Goal: Task Accomplishment & Management: Manage account settings

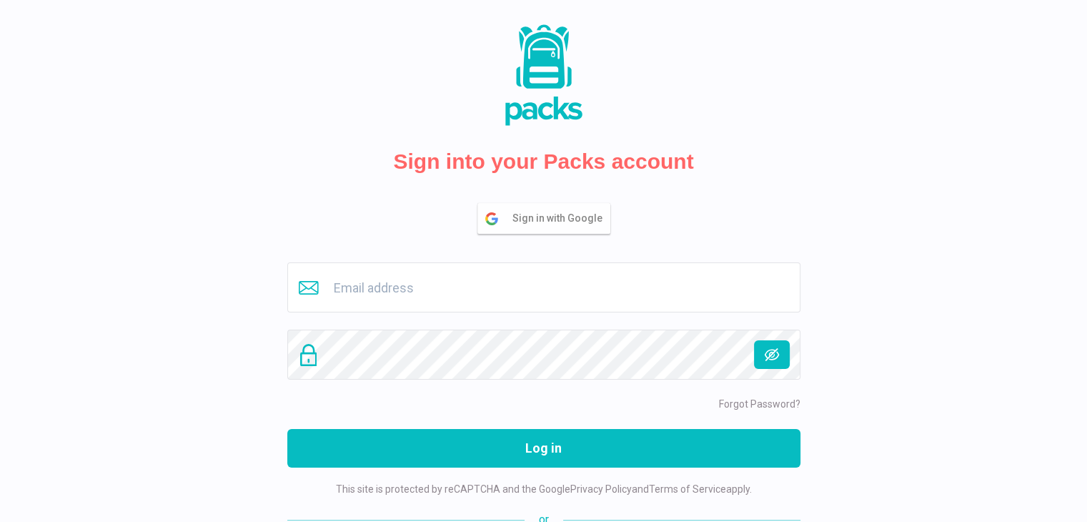
click at [533, 213] on span "Sign in with Google" at bounding box center [560, 218] width 97 height 29
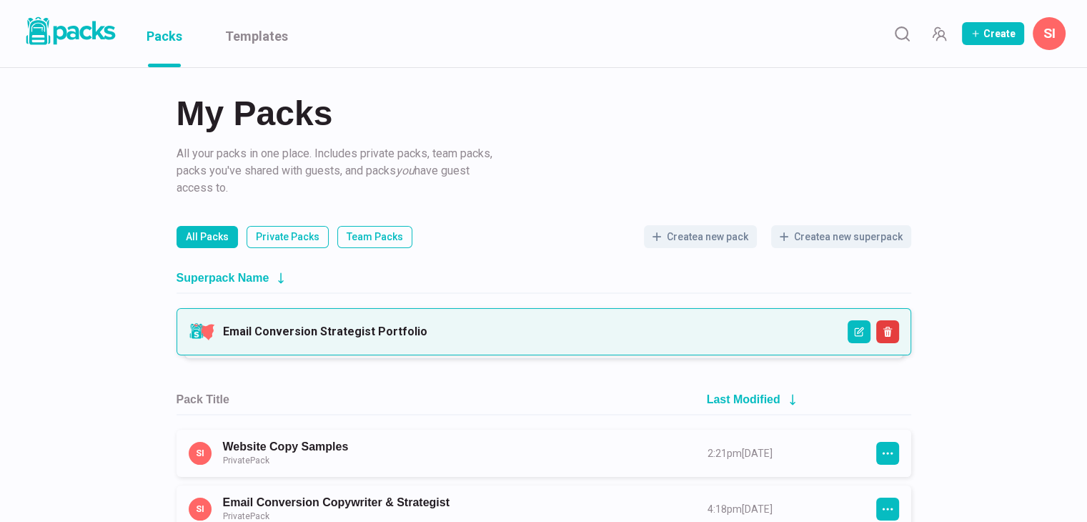
click at [350, 330] on link "Email Conversion Strategist Portfolio" at bounding box center [325, 331] width 204 height 14
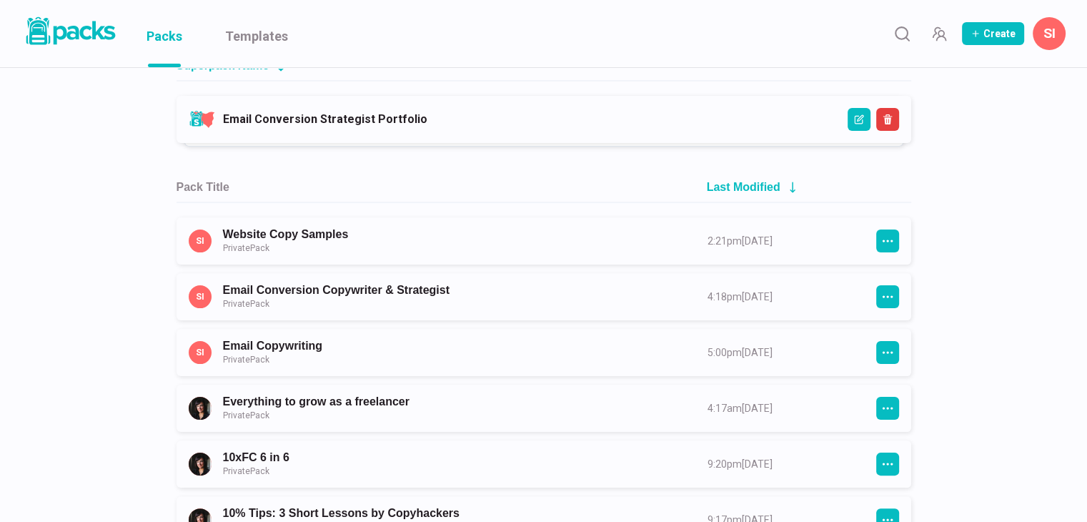
scroll to position [214, 0]
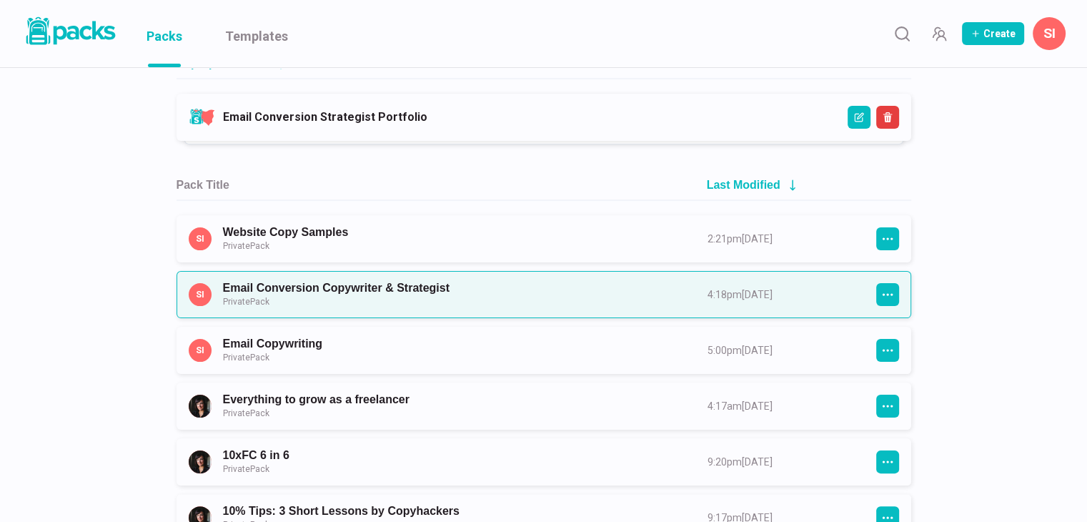
click at [430, 289] on link "Email Conversion Copywriter & Strategist Private Pack" at bounding box center [452, 294] width 459 height 26
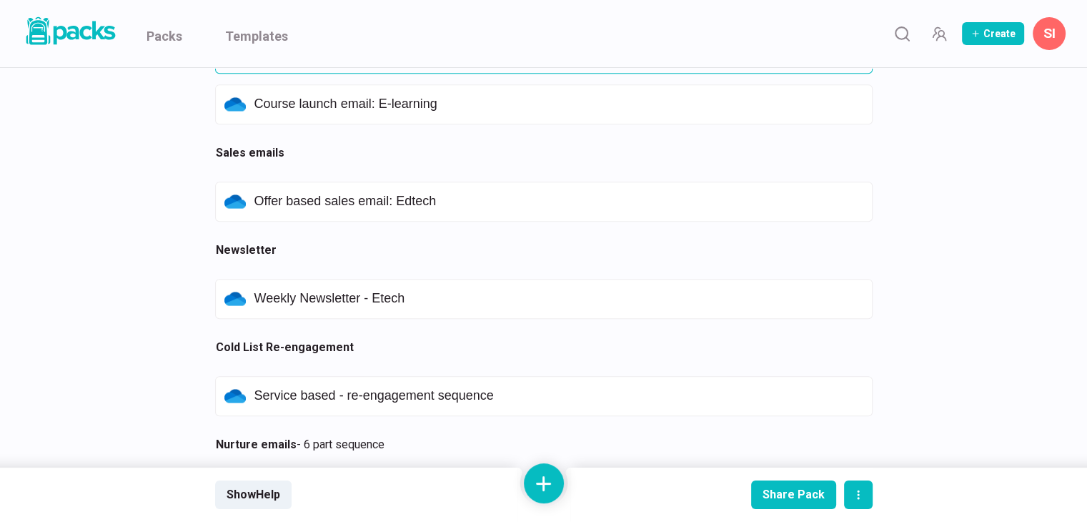
scroll to position [929, 0]
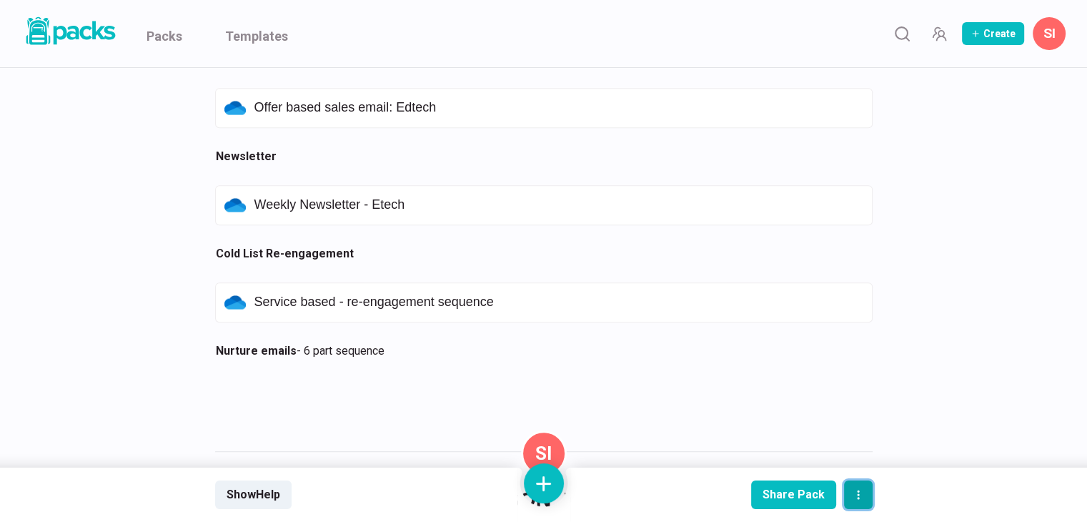
click at [860, 492] on icon "actions" at bounding box center [858, 494] width 11 height 11
click at [769, 487] on div "Share Pack" at bounding box center [794, 494] width 62 height 14
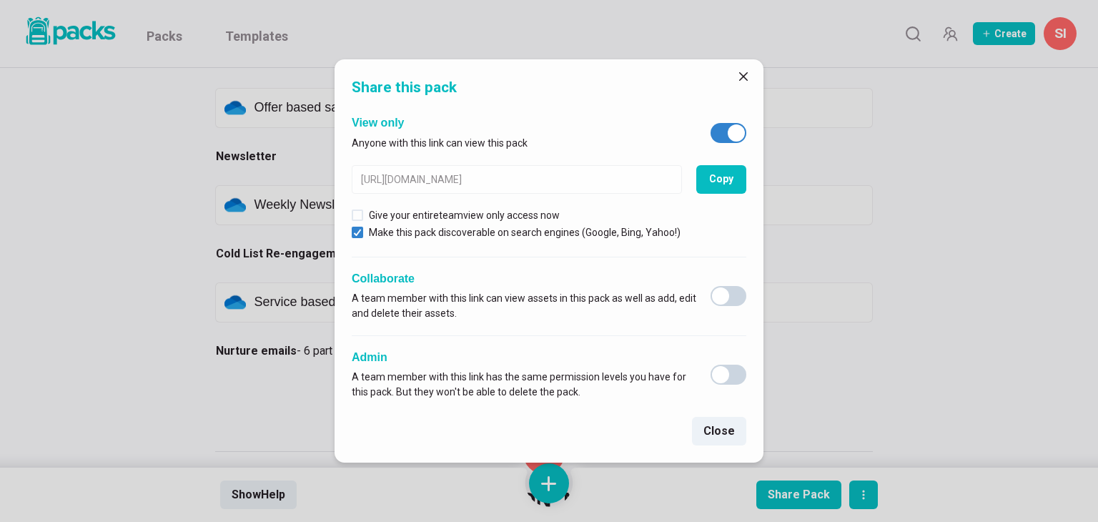
type input "https://sangeetha-iyer.packs.co/packs/x9c9c658b-5a97-4801-8252-010edc3e05cb"
click at [725, 177] on button "Copy" at bounding box center [721, 179] width 50 height 29
click at [743, 69] on button "Close" at bounding box center [743, 76] width 23 height 23
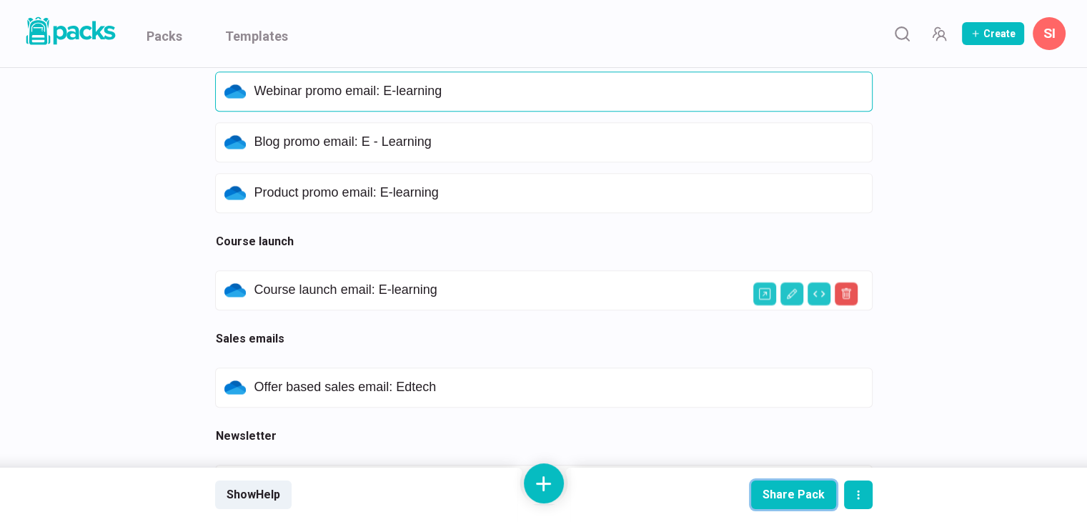
scroll to position [500, 0]
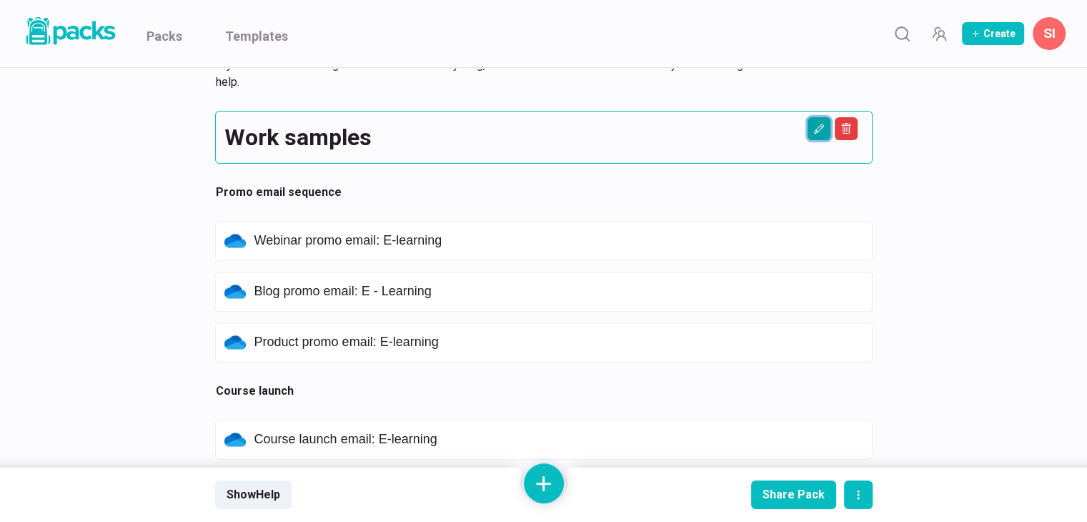
click at [821, 137] on button "Edit asset" at bounding box center [819, 128] width 23 height 23
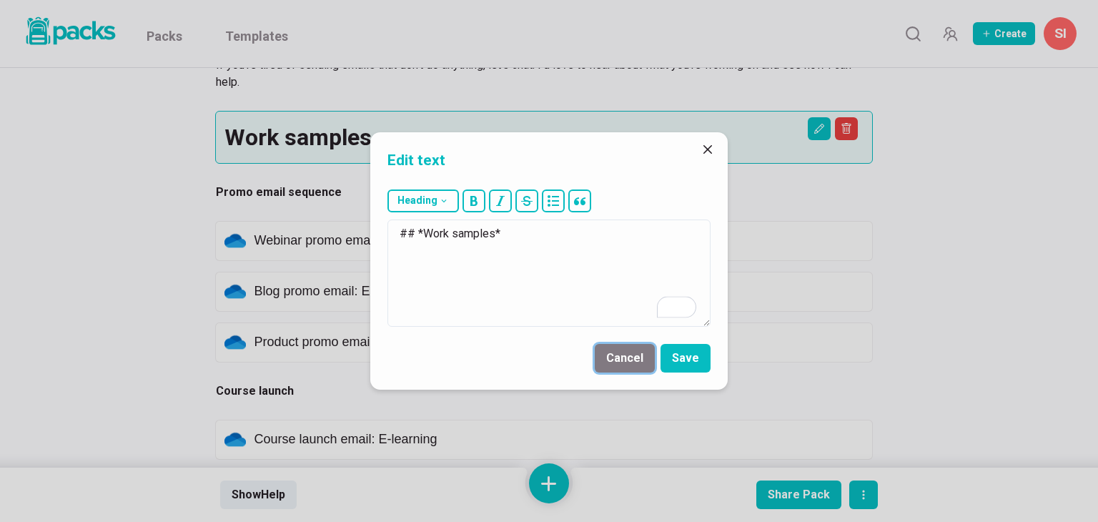
click at [620, 361] on button "Cancel" at bounding box center [625, 358] width 60 height 29
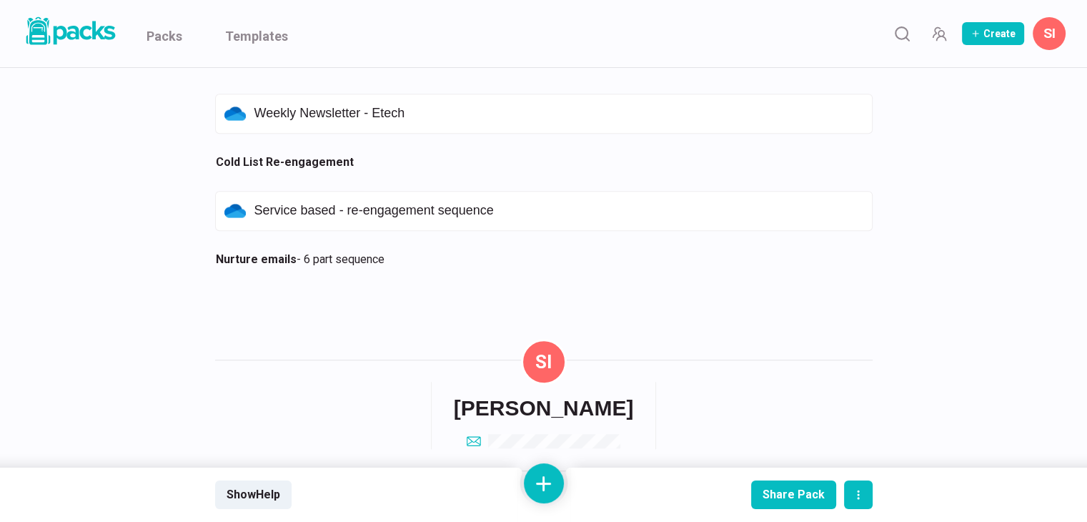
scroll to position [1081, 0]
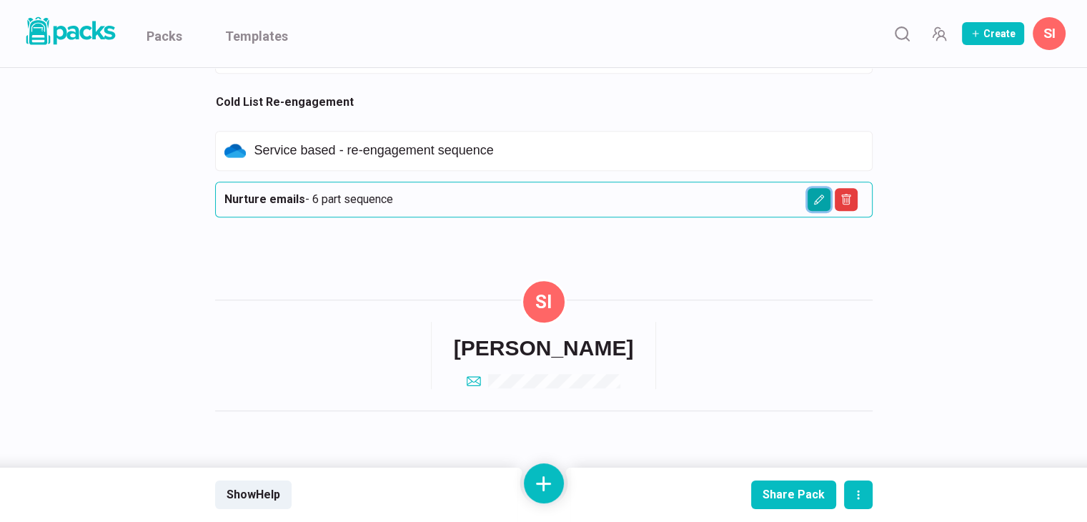
click at [816, 197] on icon "Edit asset" at bounding box center [818, 199] width 11 height 11
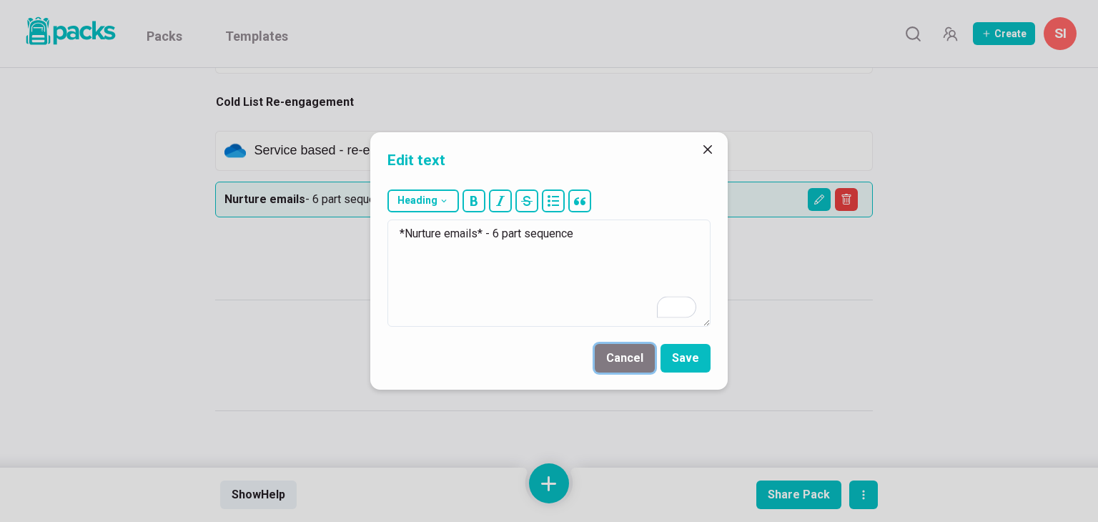
click at [608, 362] on button "Cancel" at bounding box center [625, 358] width 60 height 29
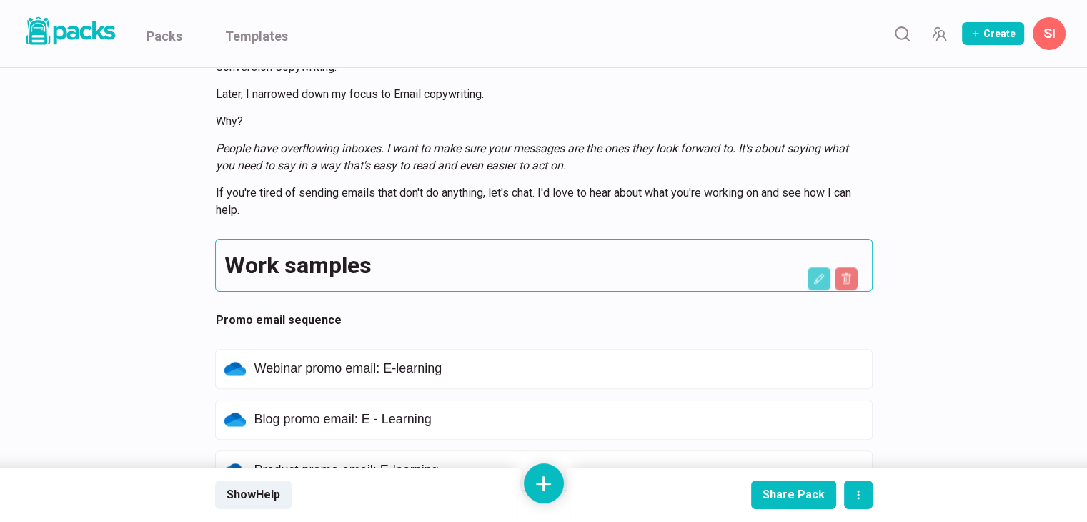
scroll to position [509, 0]
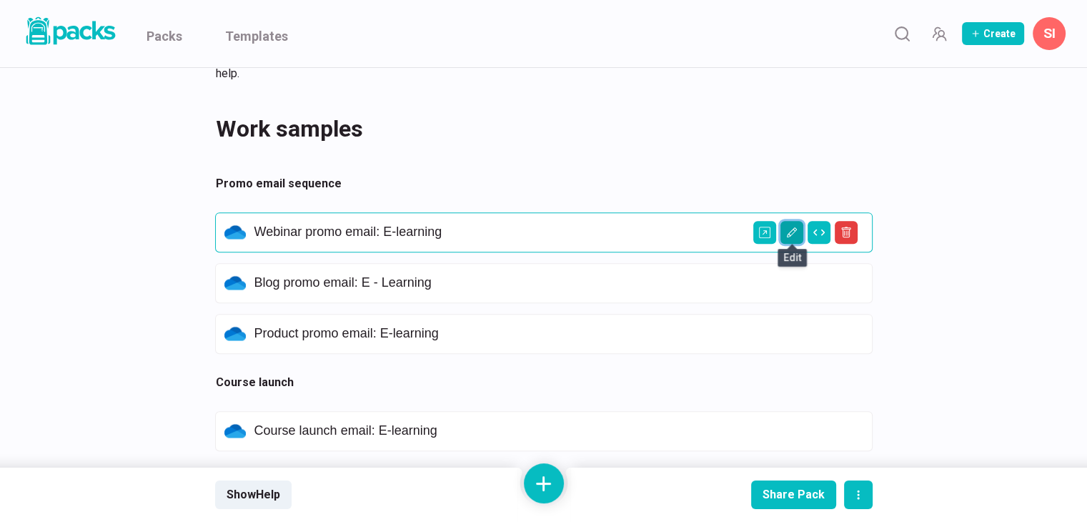
click at [789, 231] on icon "Edit asset" at bounding box center [791, 232] width 10 height 10
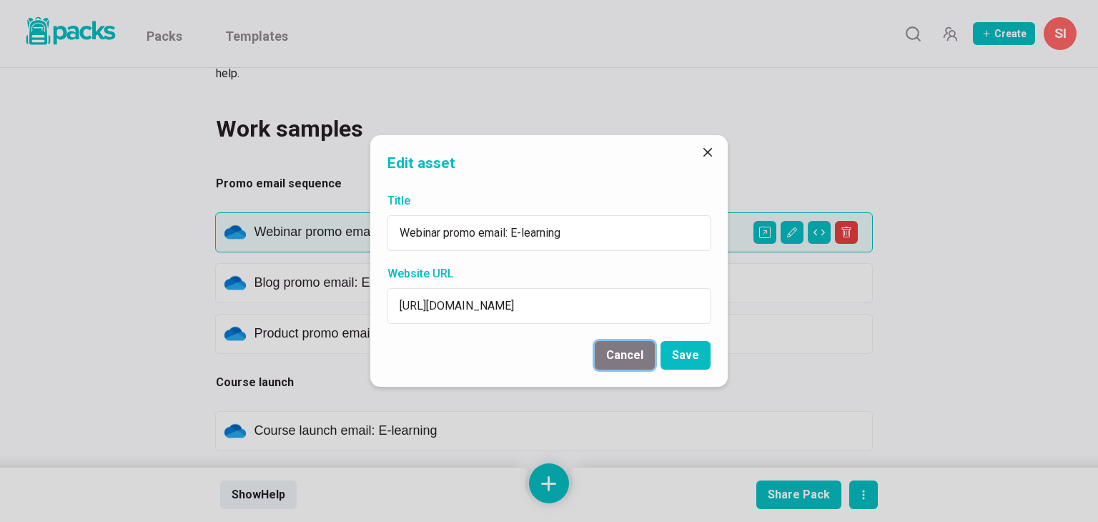
click at [610, 354] on button "Cancel" at bounding box center [625, 355] width 60 height 29
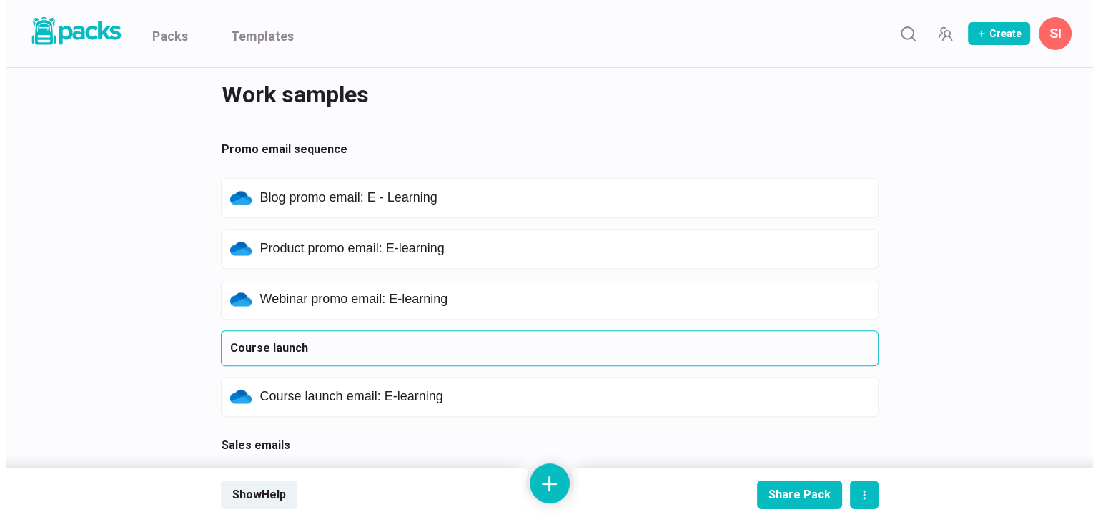
scroll to position [566, 0]
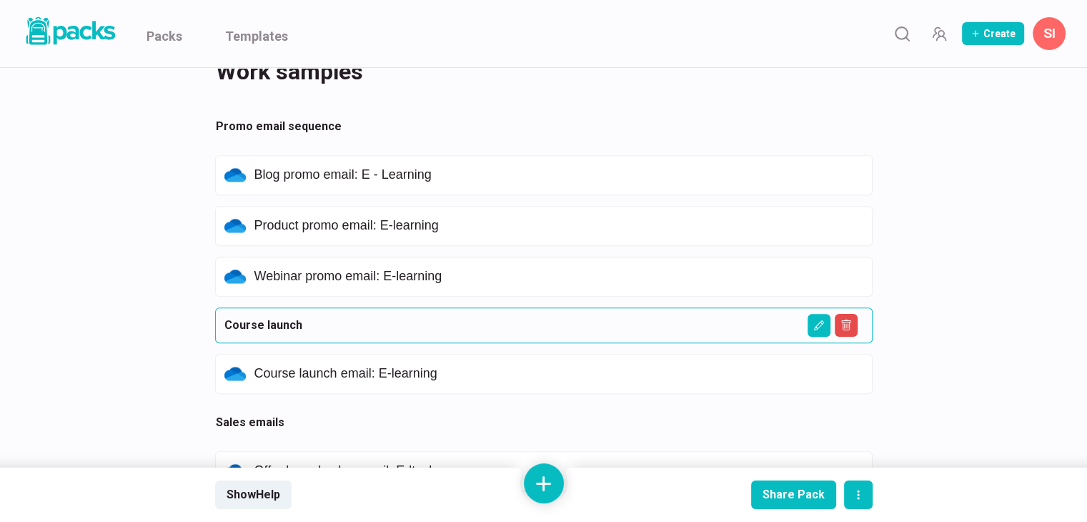
click at [610, 327] on p "Course launch" at bounding box center [543, 325] width 639 height 17
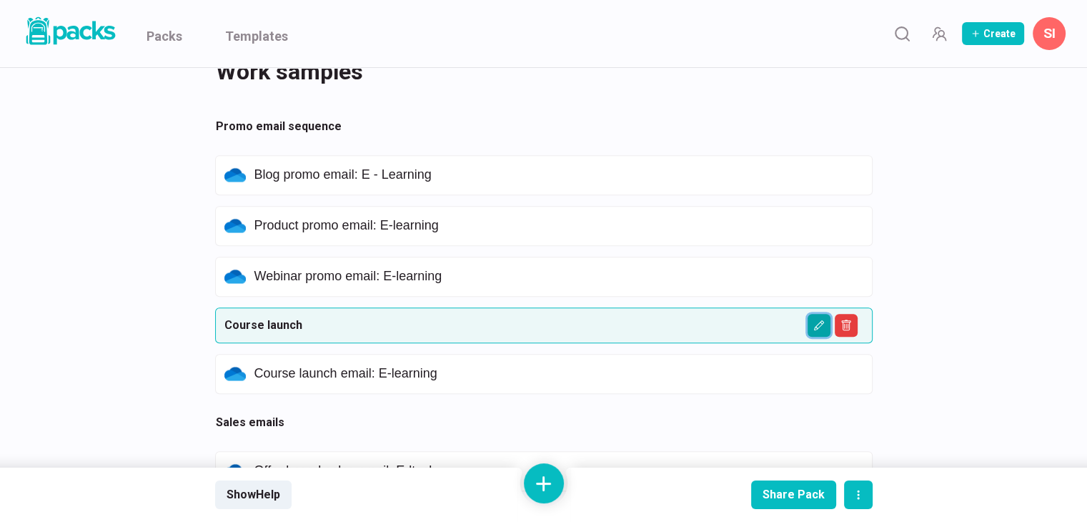
click at [824, 331] on button "Edit asset" at bounding box center [819, 325] width 23 height 23
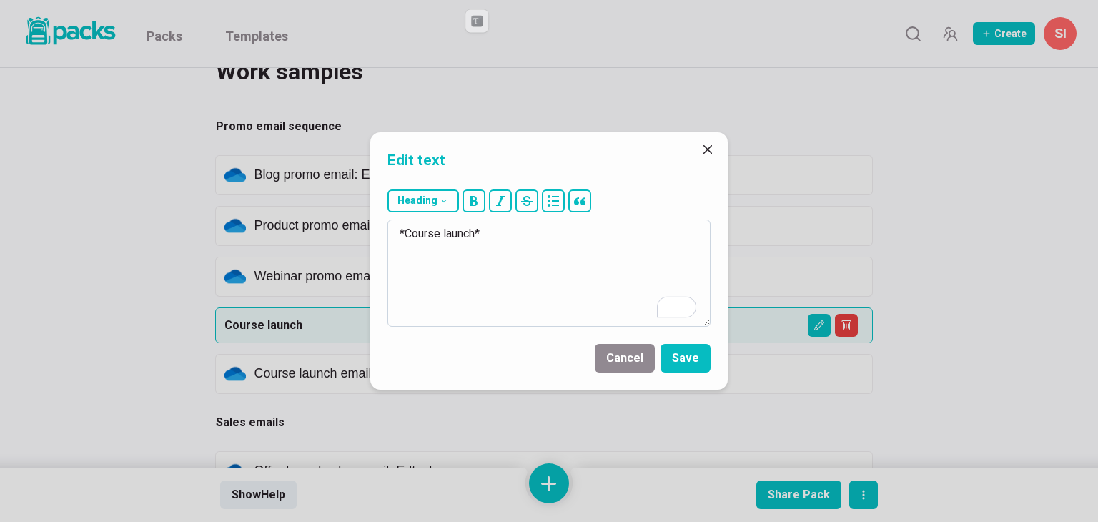
drag, startPoint x: 477, startPoint y: 232, endPoint x: 403, endPoint y: 237, distance: 73.7
click at [403, 237] on textarea "*Course launch*" at bounding box center [548, 272] width 323 height 107
type textarea "*SaaS Onboarding Email Sequence*"
click at [698, 356] on button "Save" at bounding box center [685, 358] width 50 height 29
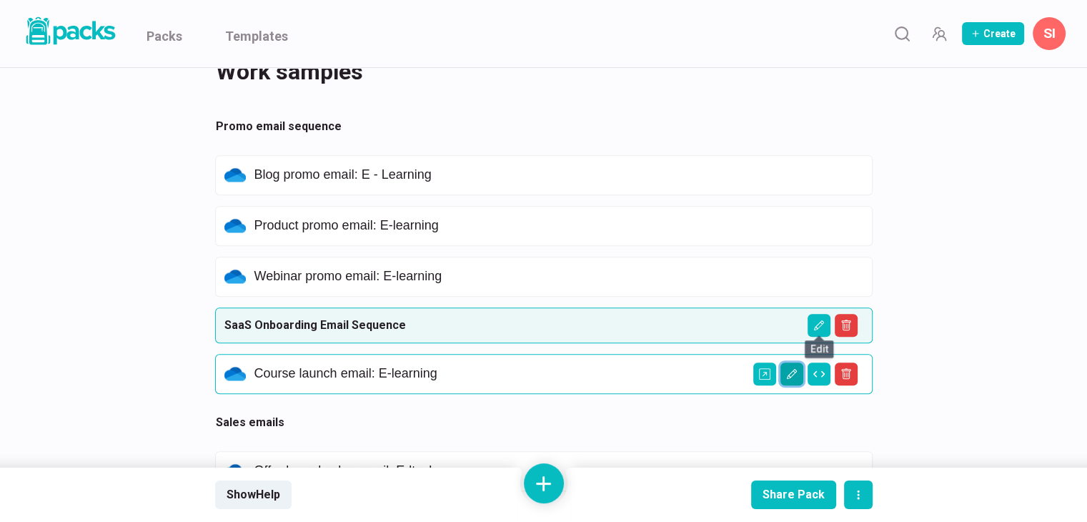
click at [788, 373] on icon "Edit asset" at bounding box center [791, 373] width 7 height 7
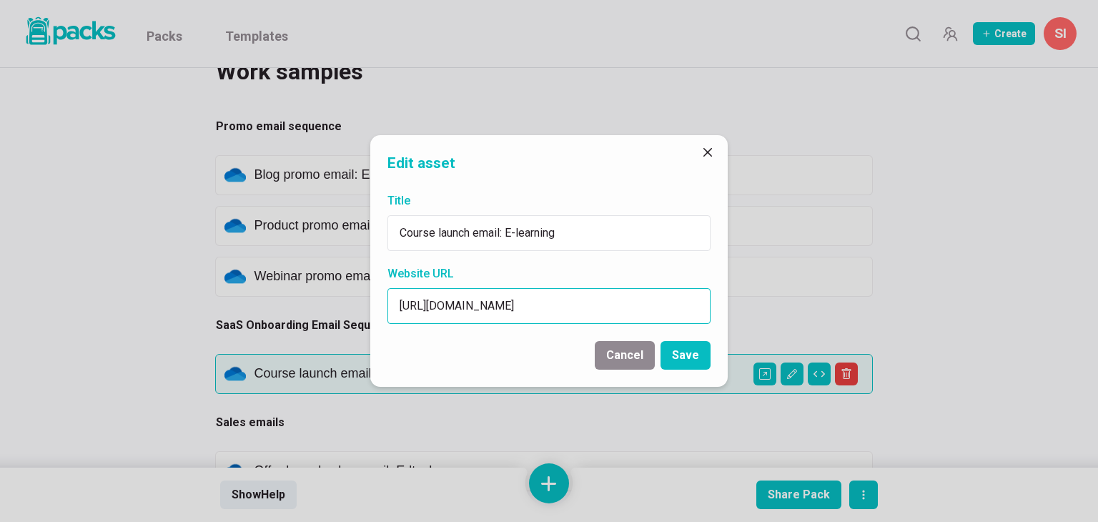
click at [558, 307] on input "https://1drv.ms/f/s!AlmNwvoCSxW8yQuJ56ntOEhTp6I0?e=19bNP4" at bounding box center [548, 306] width 323 height 36
paste input "docs.google.com/document/d/1dAmstttEc2_JmMWgNHNjskmkVb-VWGJQ-xo5OMYV52k/edit?us…"
type input "https://docs.google.com/document/d/1dAmstttEc2_JmMWgNHNjskmkVb-VWGJQ-xo5OMYV52k…"
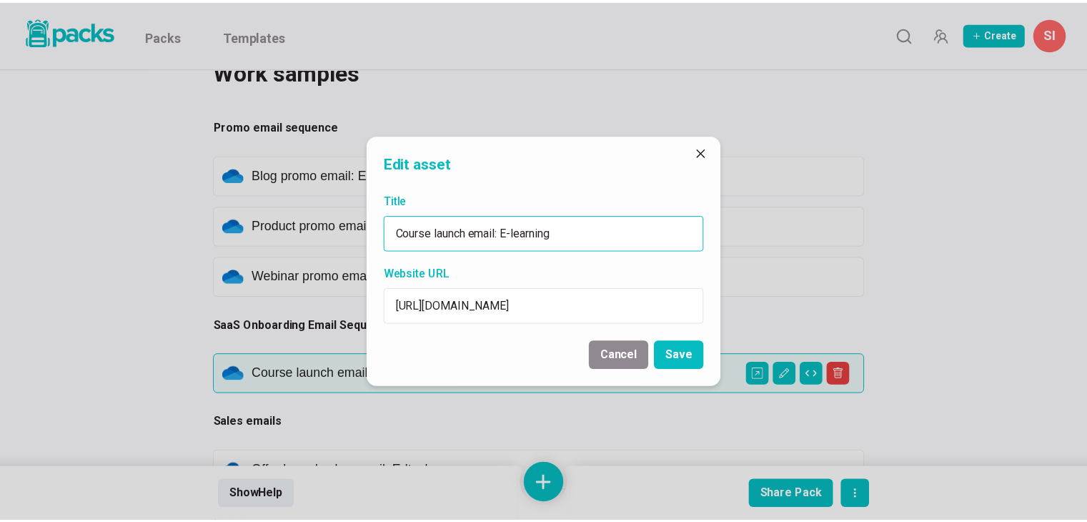
scroll to position [0, 0]
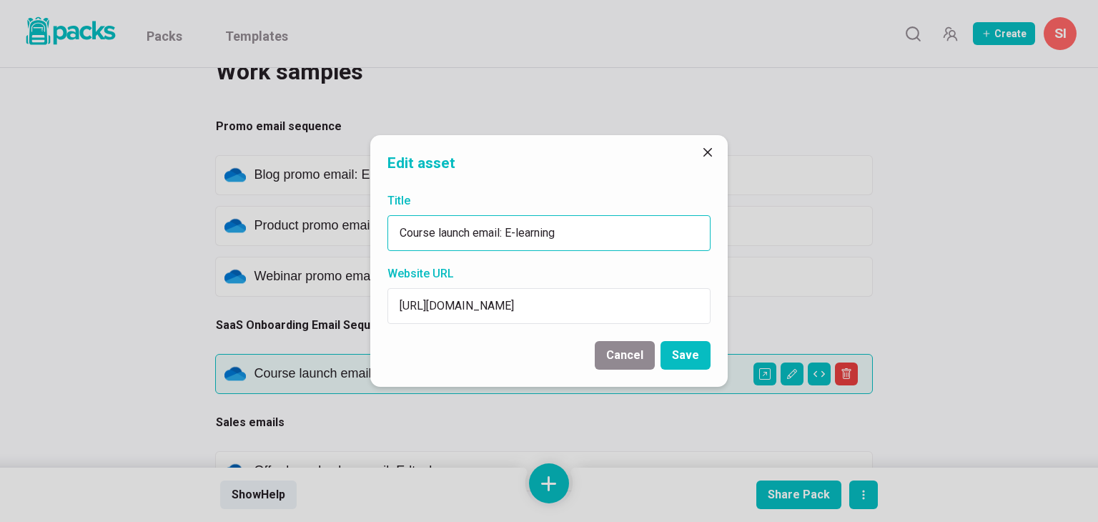
drag, startPoint x: 576, startPoint y: 229, endPoint x: 241, endPoint y: 210, distance: 335.7
click at [241, 210] on div "Edit asset Title Course launch email: E-learning Website URL https://docs.googl…" at bounding box center [549, 261] width 1098 height 522
type input "14-day Free Trial to Paid email sequence"
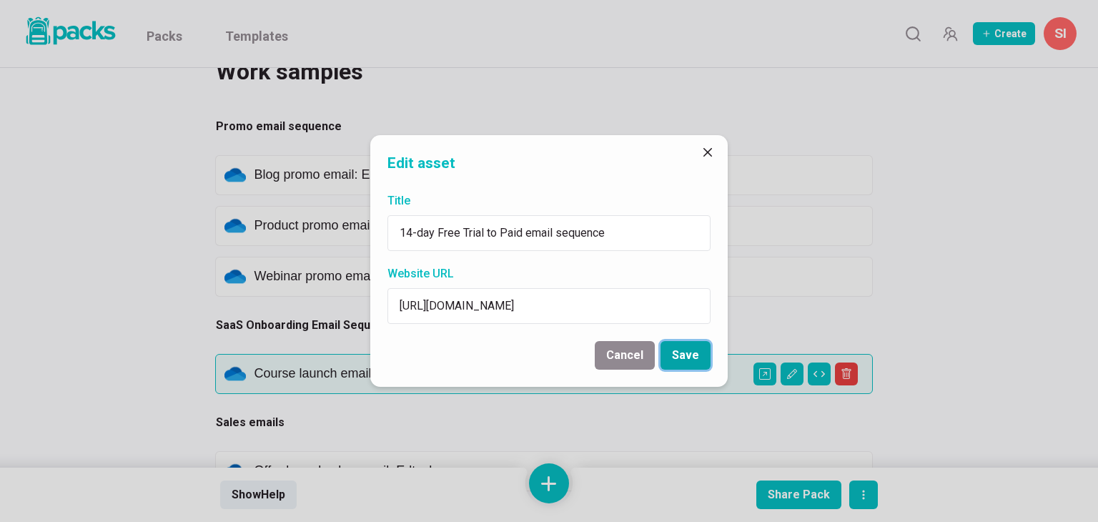
click at [687, 360] on button "Save" at bounding box center [685, 355] width 50 height 29
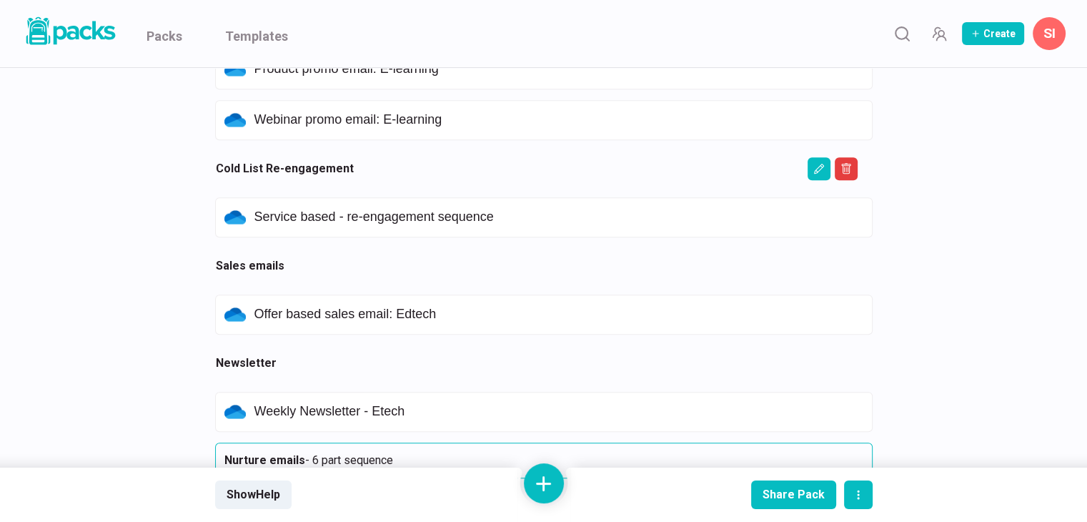
scroll to position [795, 0]
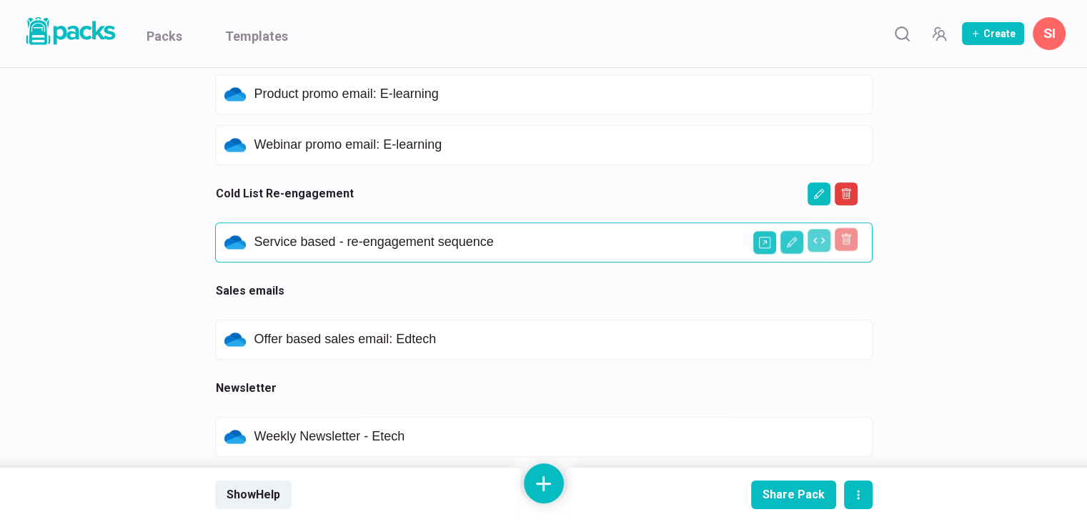
click at [313, 244] on p "Service based - re-engagement sequence" at bounding box center [558, 242] width 609 height 16
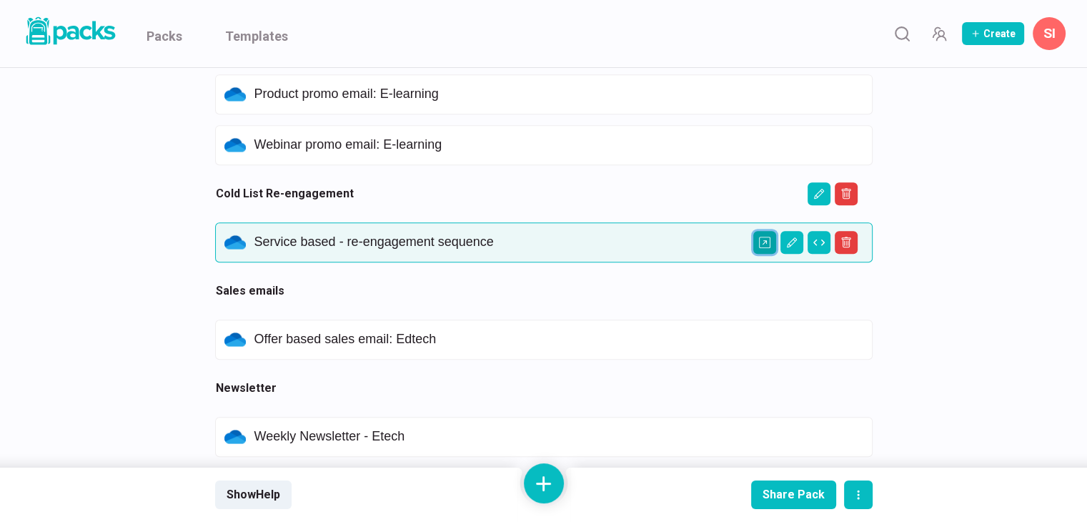
click at [762, 238] on icon "Open external link" at bounding box center [764, 242] width 11 height 11
click at [851, 237] on icon "Delete asset" at bounding box center [846, 242] width 11 height 11
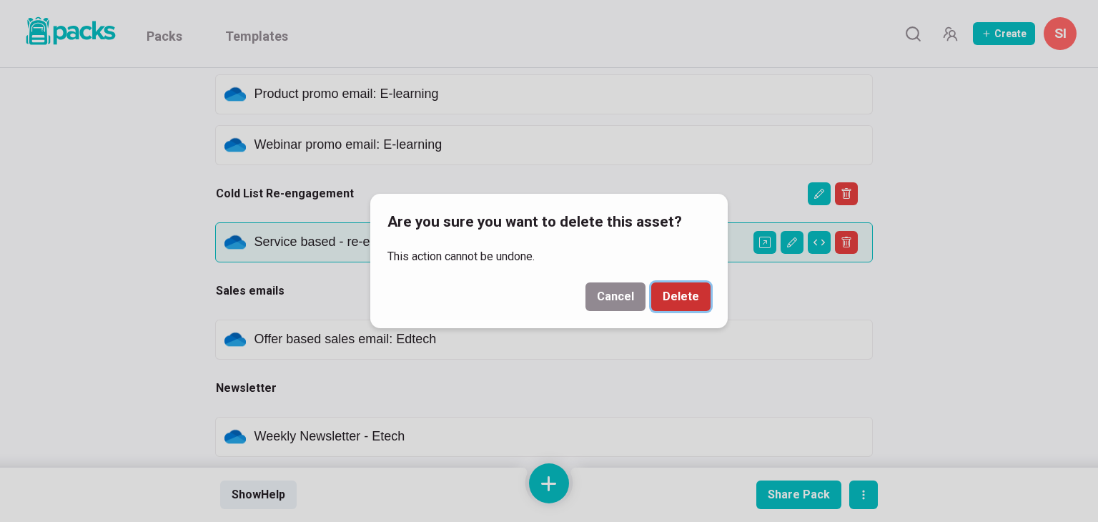
click at [684, 301] on button "Delete" at bounding box center [680, 296] width 59 height 29
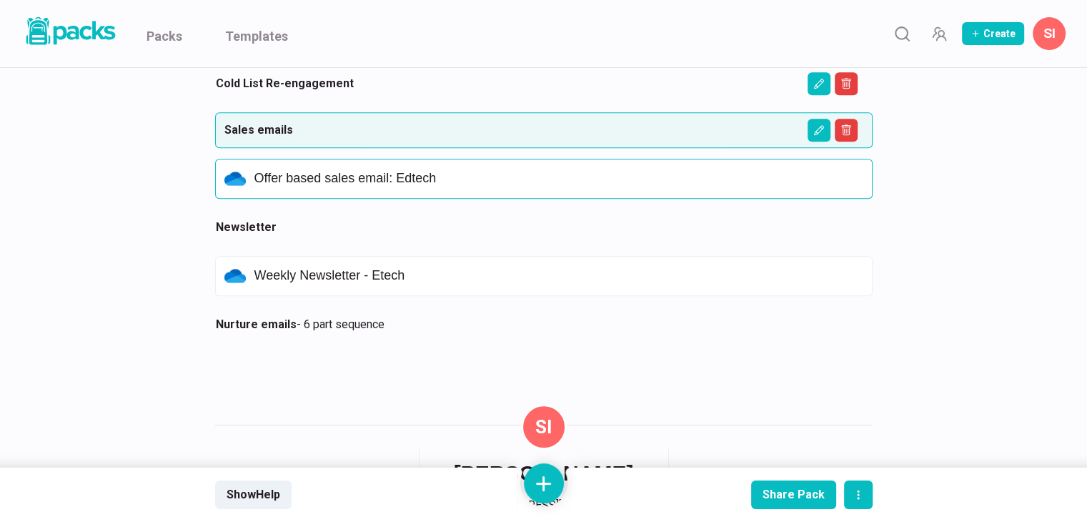
scroll to position [938, 0]
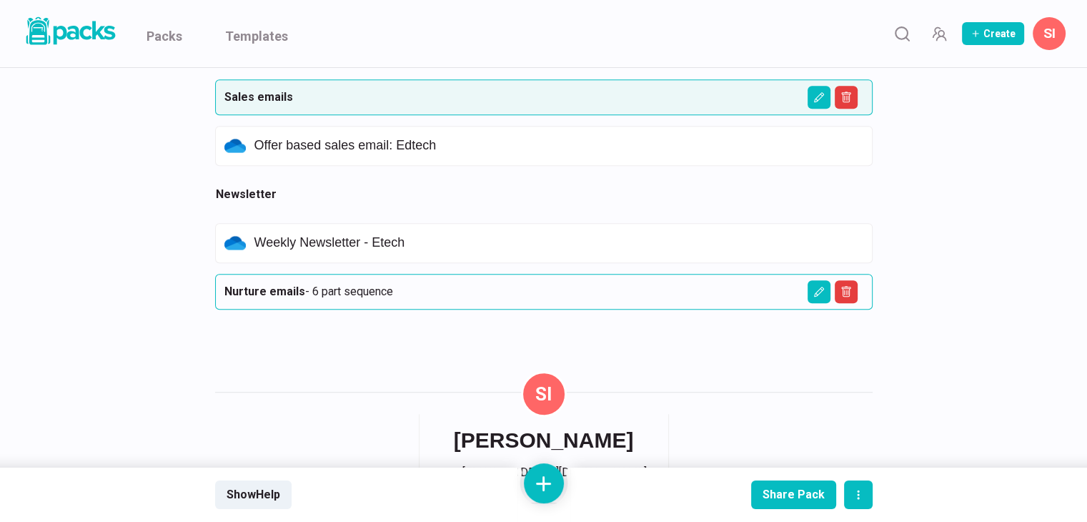
click at [324, 287] on p "Nurture emails - 6 part sequence" at bounding box center [543, 291] width 639 height 17
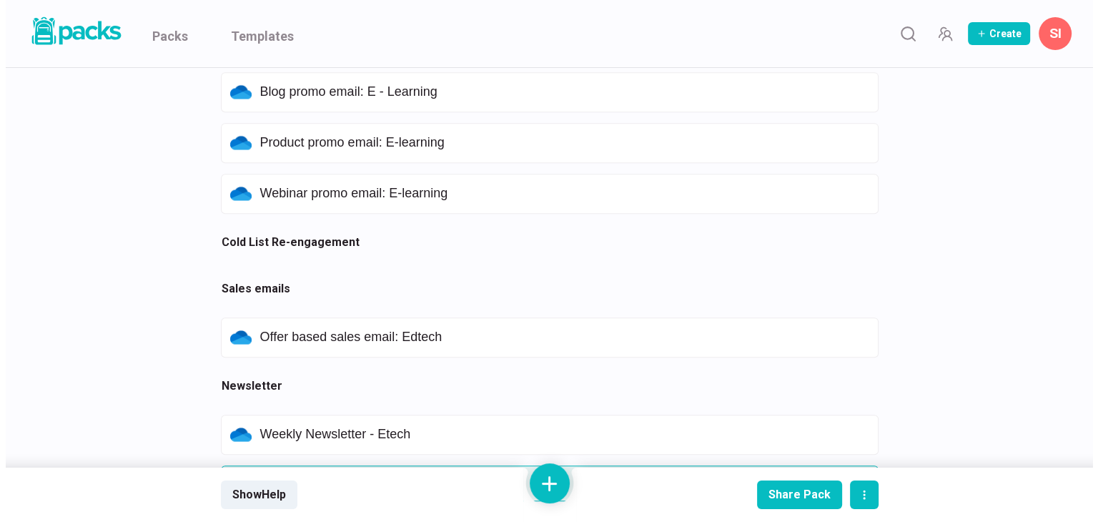
scroll to position [9, 0]
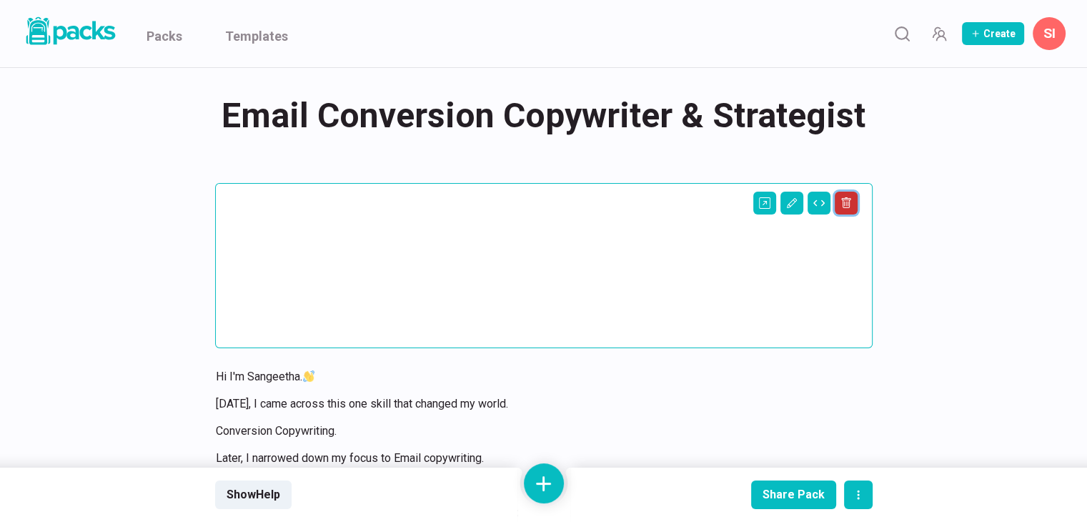
click at [842, 207] on icon "Delete asset" at bounding box center [846, 202] width 11 height 11
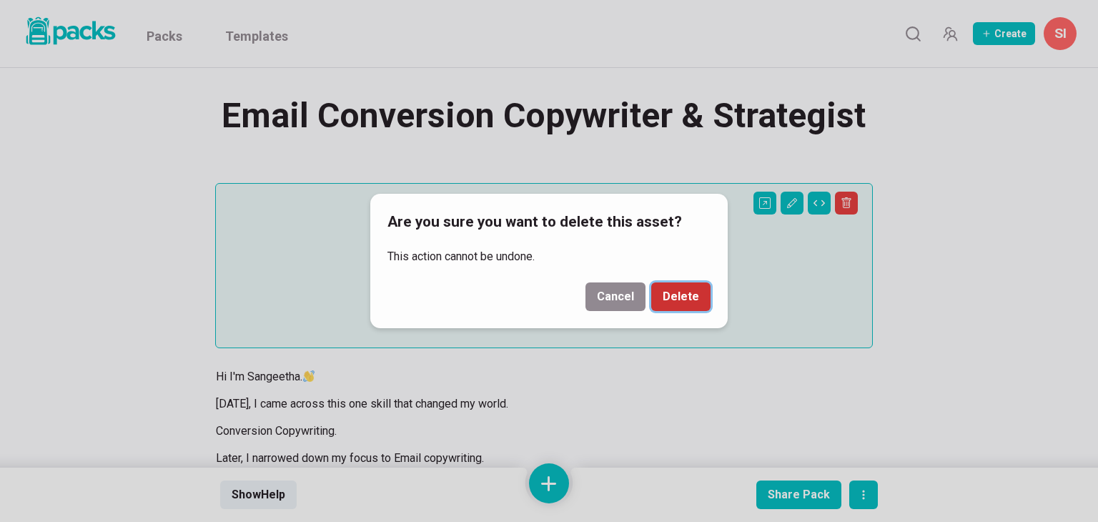
click at [693, 296] on button "Delete" at bounding box center [680, 296] width 59 height 29
click at [670, 368] on div "Hi I'm Sangeetha. 5 years ago, I came across this one skill that changed my wor…" at bounding box center [535, 475] width 639 height 214
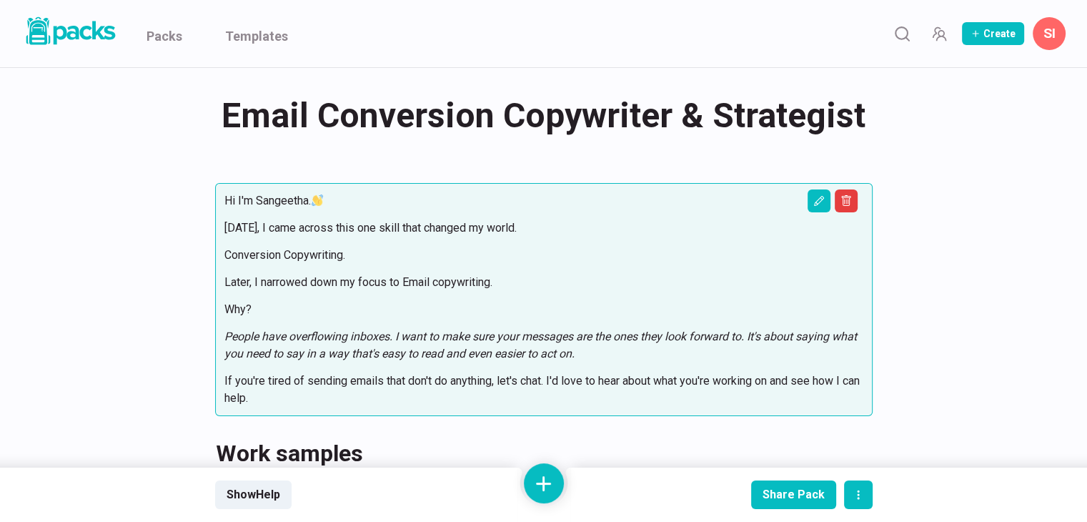
click at [310, 263] on div "Hi I'm Sangeetha. 5 years ago, I came across this one skill that changed my wor…" at bounding box center [543, 299] width 639 height 214
click at [823, 204] on icon "Edit asset" at bounding box center [818, 200] width 11 height 11
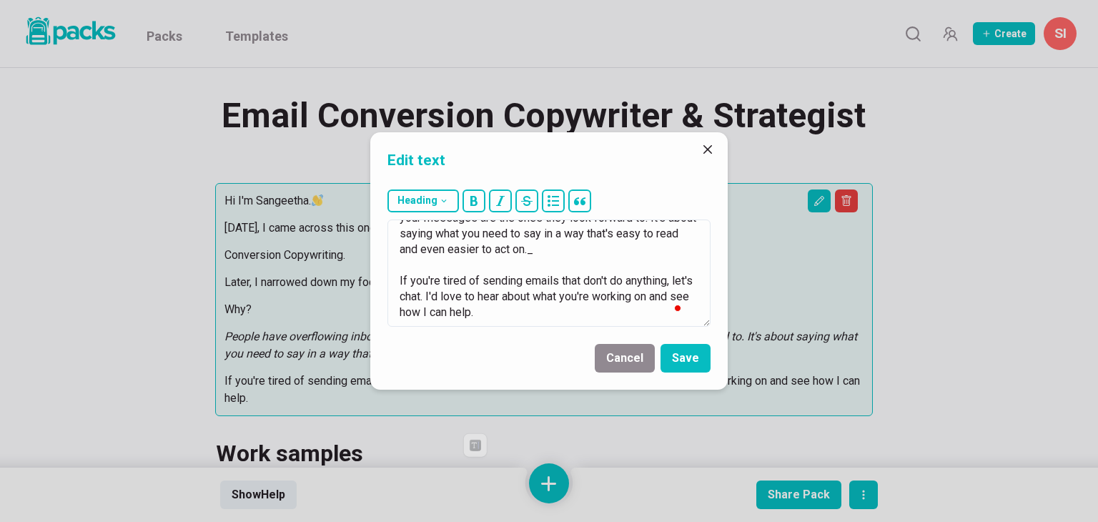
scroll to position [0, 0]
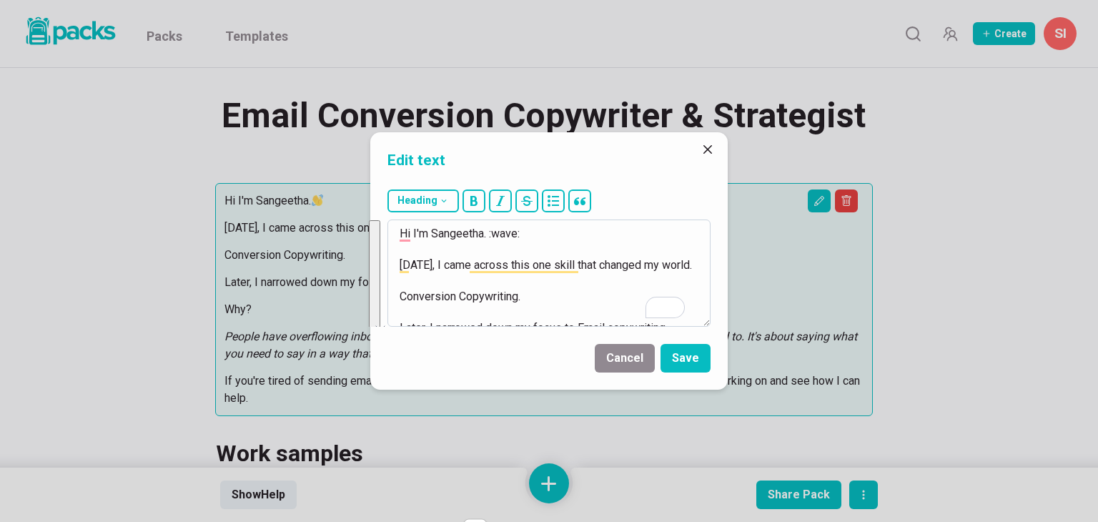
drag, startPoint x: 519, startPoint y: 314, endPoint x: 396, endPoint y: 309, distance: 123.1
click at [396, 309] on textarea "Hi I'm Sangeetha. :wave: 5 years ago, I came across this one skill that changed…" at bounding box center [548, 272] width 323 height 107
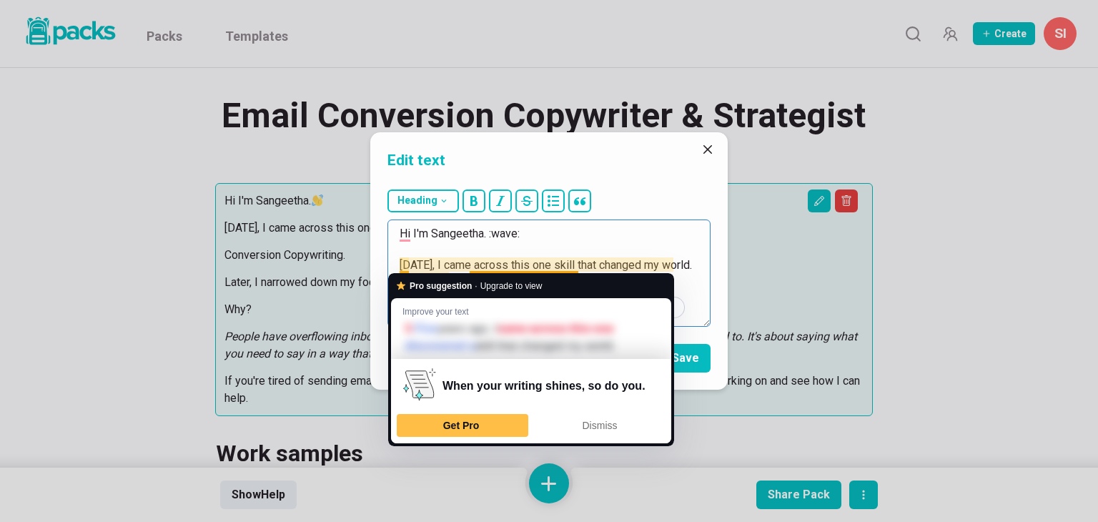
click at [400, 259] on textarea "Hi I'm Sangeetha. :wave: 5 years ago, I came across this one skill that changed…" at bounding box center [548, 272] width 323 height 107
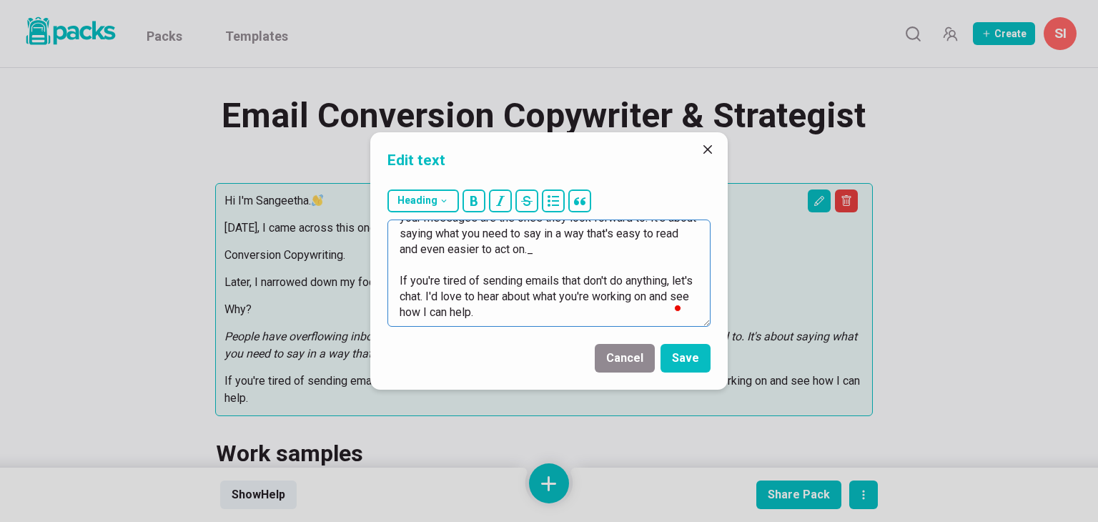
click at [522, 312] on textarea "Hi I'm Sangeetha. :wave: 5 years ago, I came across this one skill that changed…" at bounding box center [548, 272] width 323 height 107
paste textarea "There are two ways to improve your SaaS email conversions: Rely on generic, one…"
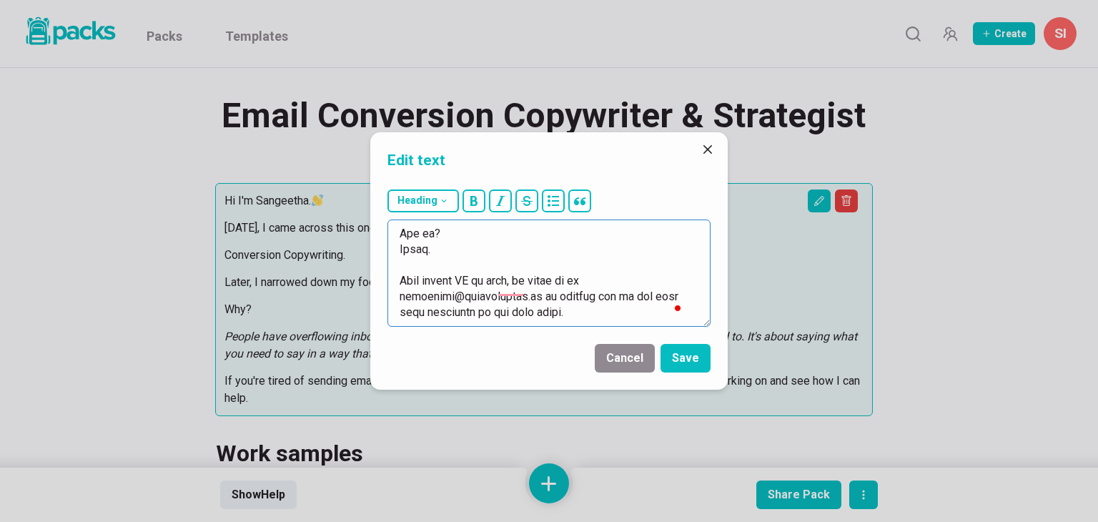
click at [540, 301] on textarea "To enrich screen reader interactions, please activate Accessibility in Grammarl…" at bounding box center [548, 272] width 323 height 107
drag, startPoint x: 400, startPoint y: 284, endPoint x: 546, endPoint y: 284, distance: 145.8
click at [546, 284] on textarea "To enrich screen reader interactions, please activate Accessibility in Grammarl…" at bounding box center [548, 272] width 323 height 107
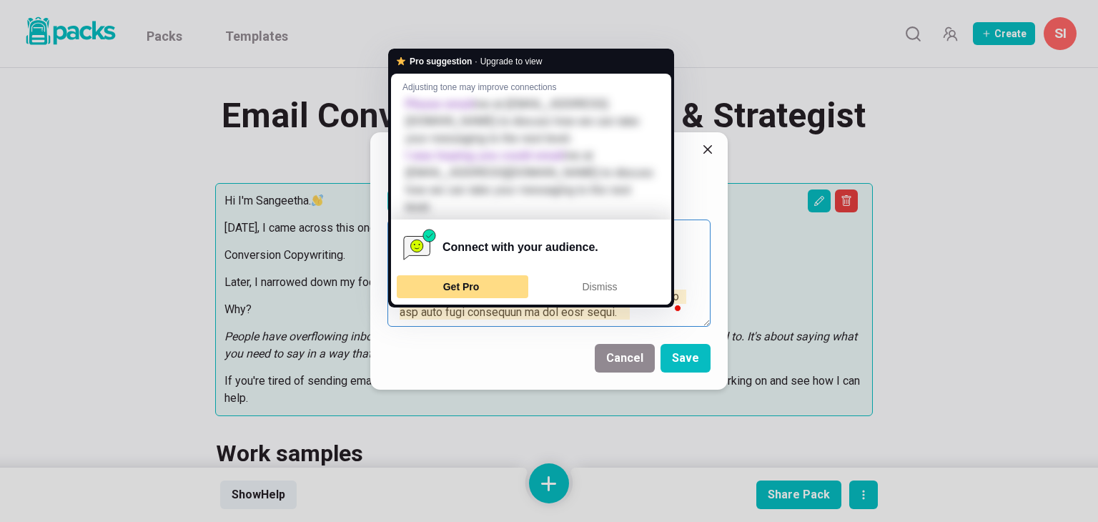
click at [474, 276] on div "Get Pro" at bounding box center [463, 286] width 126 height 23
type textarea "Hi I'm Sangeetha. :wave: There are two ways to improve your SaaS email conversi…"
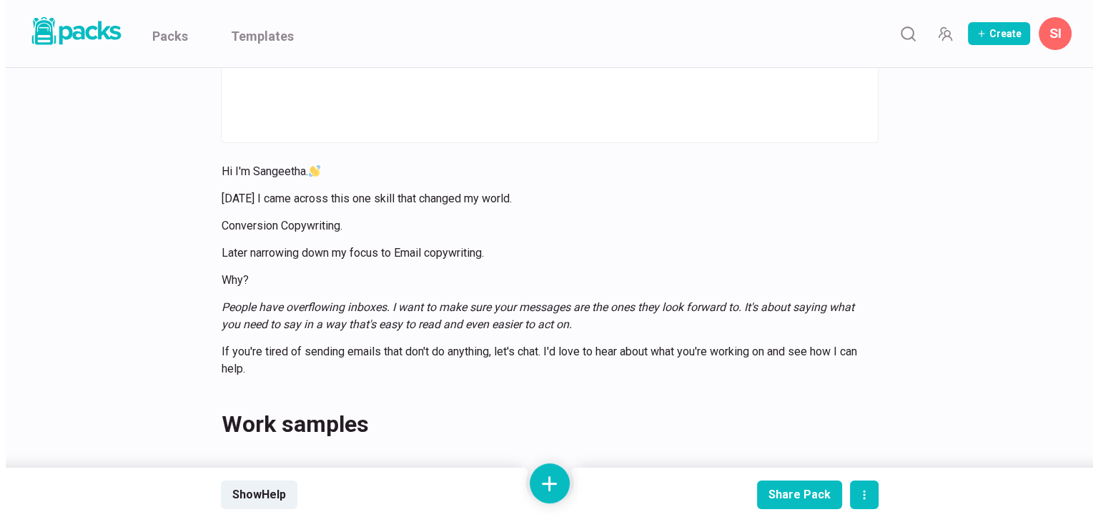
scroll to position [214, 0]
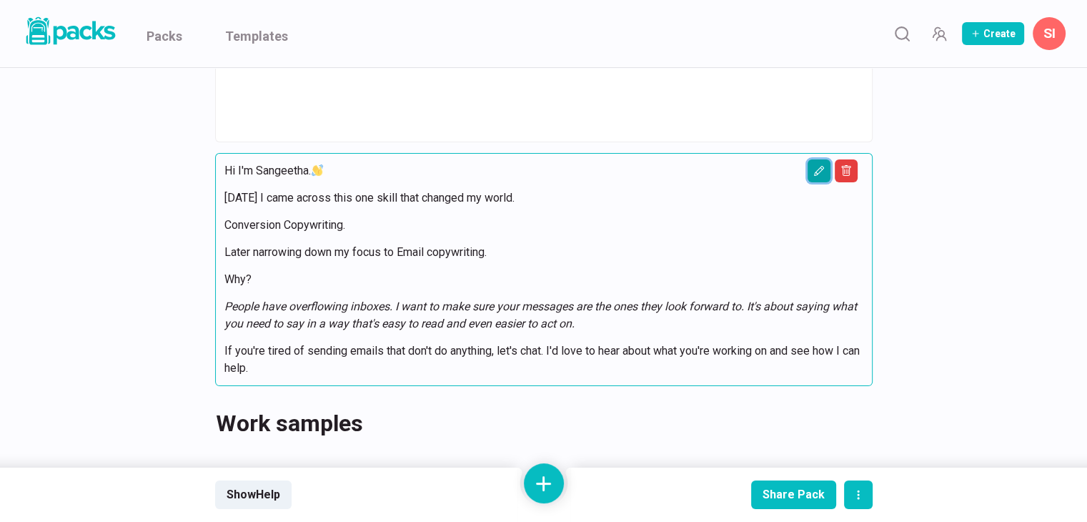
click at [823, 176] on button "Edit asset" at bounding box center [819, 170] width 23 height 23
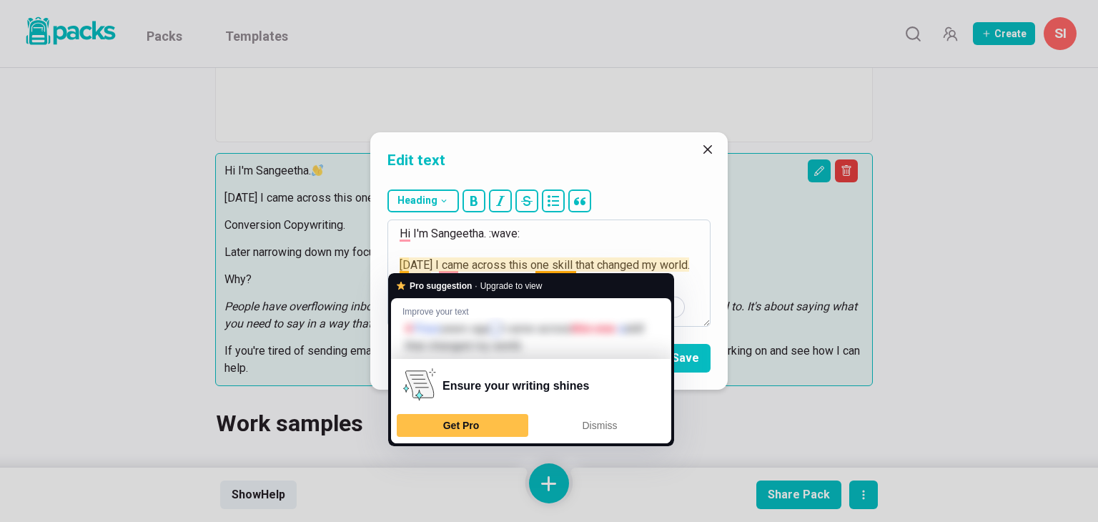
click at [403, 264] on textarea "Hi I'm Sangeetha. :wave: 4 years ago I came across this one skill that changed …" at bounding box center [548, 272] width 323 height 107
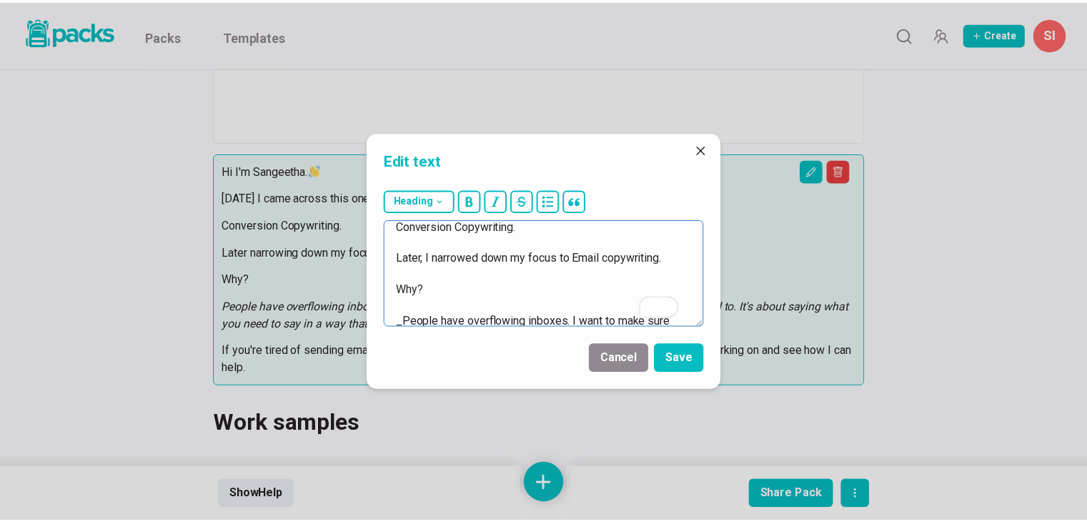
scroll to position [0, 0]
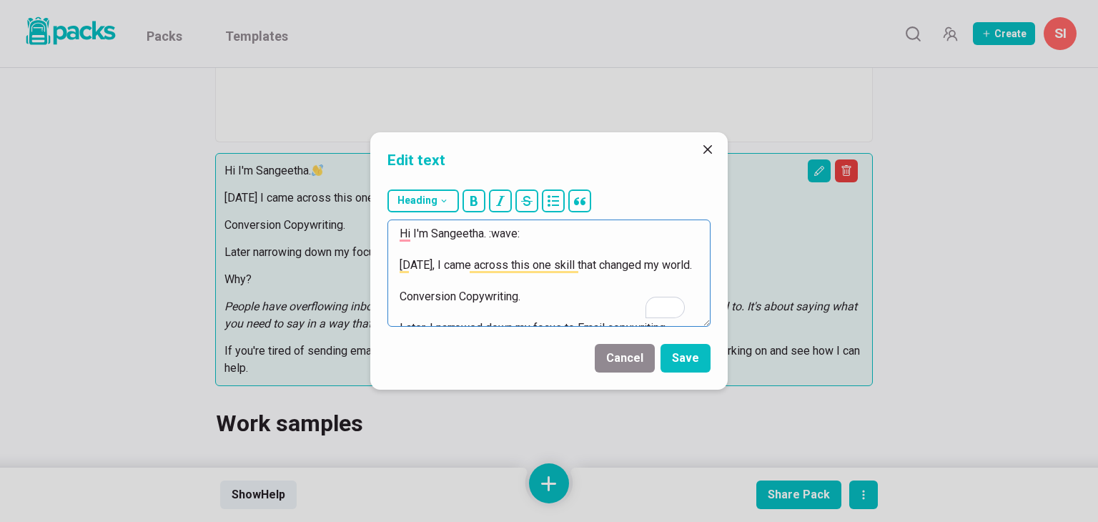
type textarea "Hi I'm Sangeetha. :wave: 5 years ago, I came across this one skill that changed…"
click at [695, 357] on button "Save" at bounding box center [685, 358] width 50 height 29
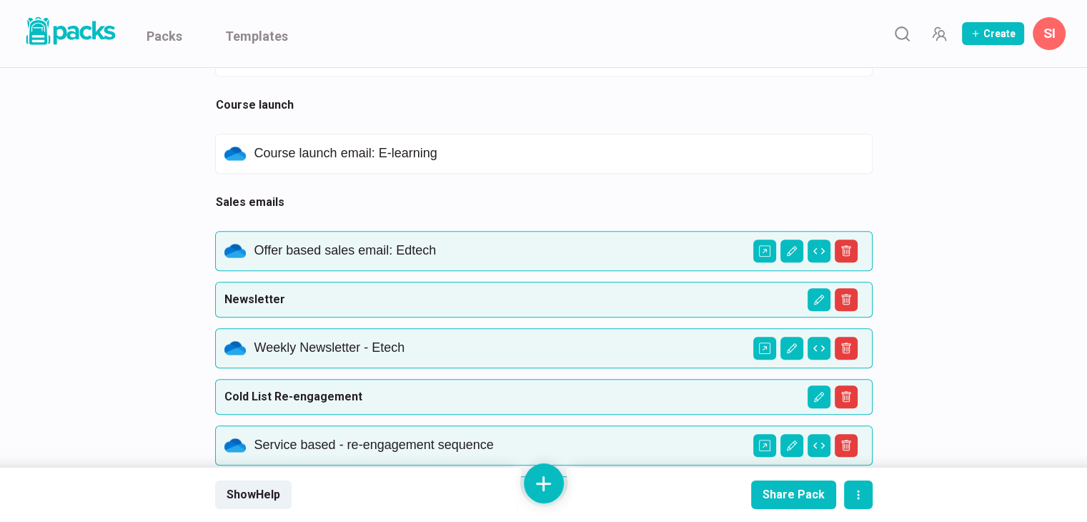
scroll to position [1072, 0]
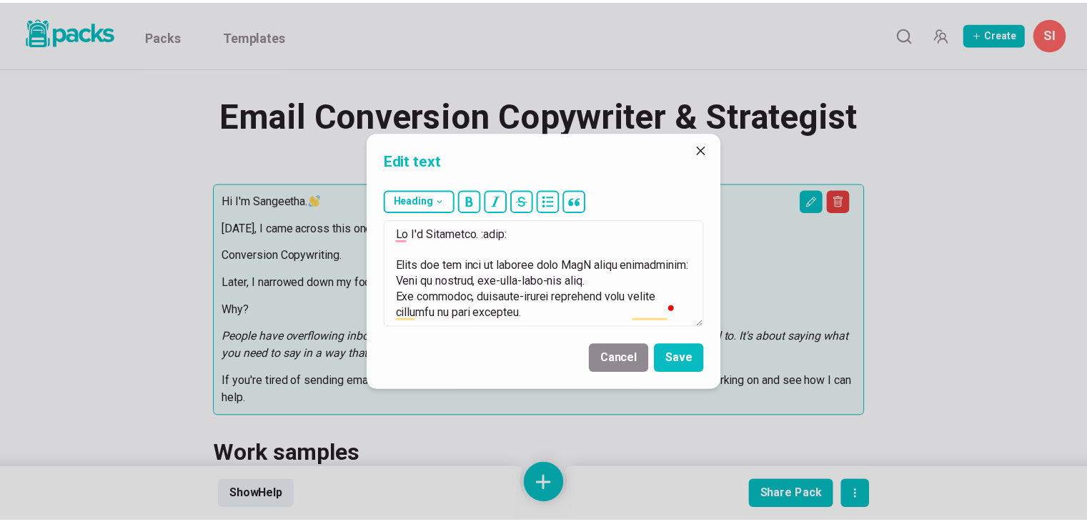
scroll to position [1194, 0]
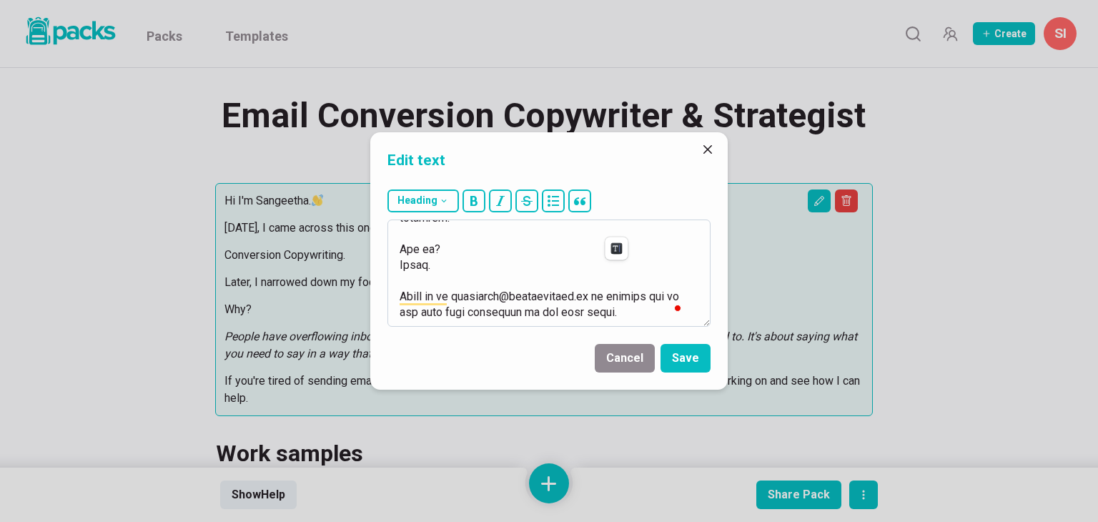
drag, startPoint x: 398, startPoint y: 295, endPoint x: 614, endPoint y: 295, distance: 215.9
click at [614, 295] on textarea "To enrich screen reader interactions, please activate Accessibility in Grammarl…" at bounding box center [548, 272] width 323 height 107
type textarea "Hi I'm Sangeetha. :wave: There are two ways to improve your SaaS email conversi…"
click at [688, 354] on button "Save" at bounding box center [685, 358] width 50 height 29
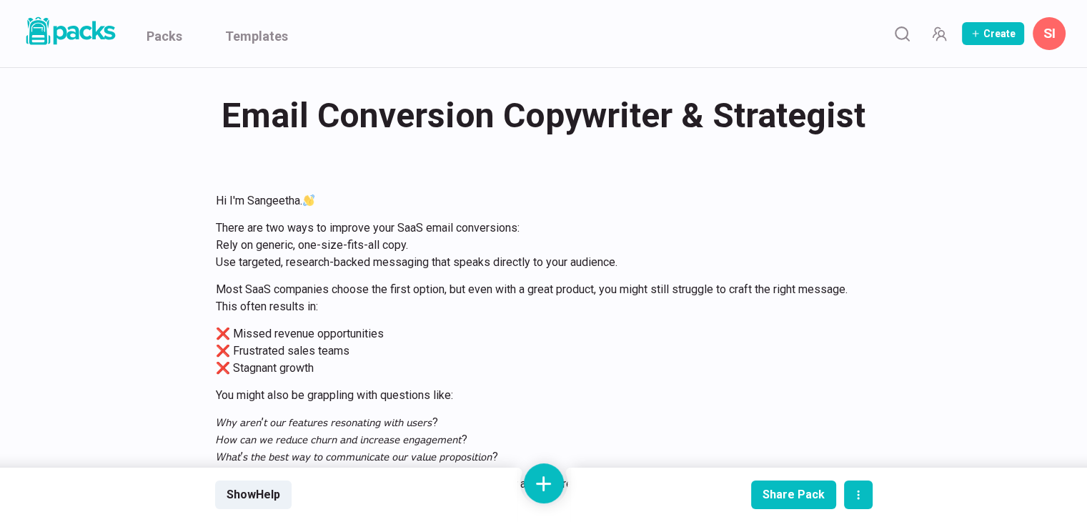
click at [537, 130] on div "Email Conversion Copywriter & Strategist Email Conversion Copywriter & Strategi…" at bounding box center [544, 116] width 658 height 56
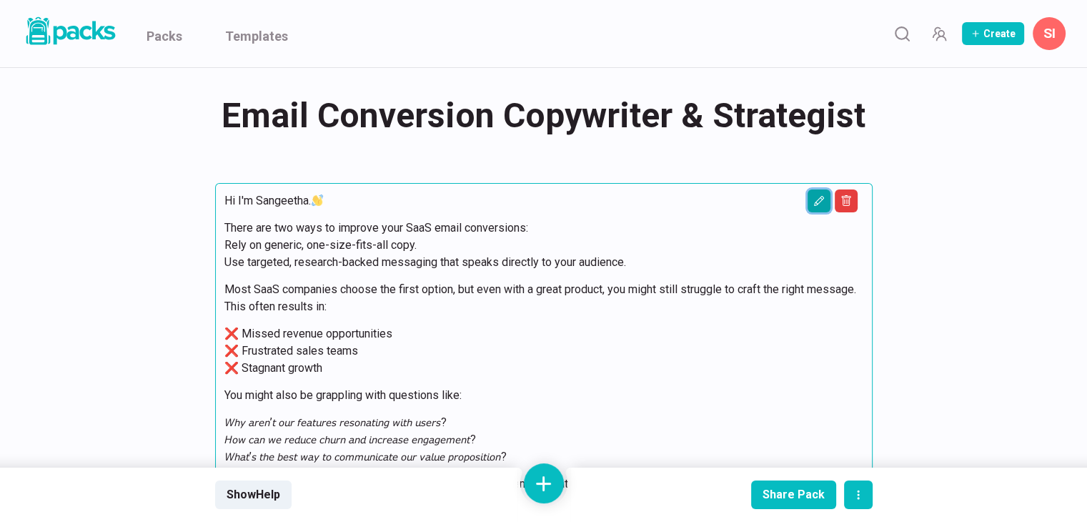
click at [821, 203] on icon "Edit asset" at bounding box center [818, 200] width 11 height 11
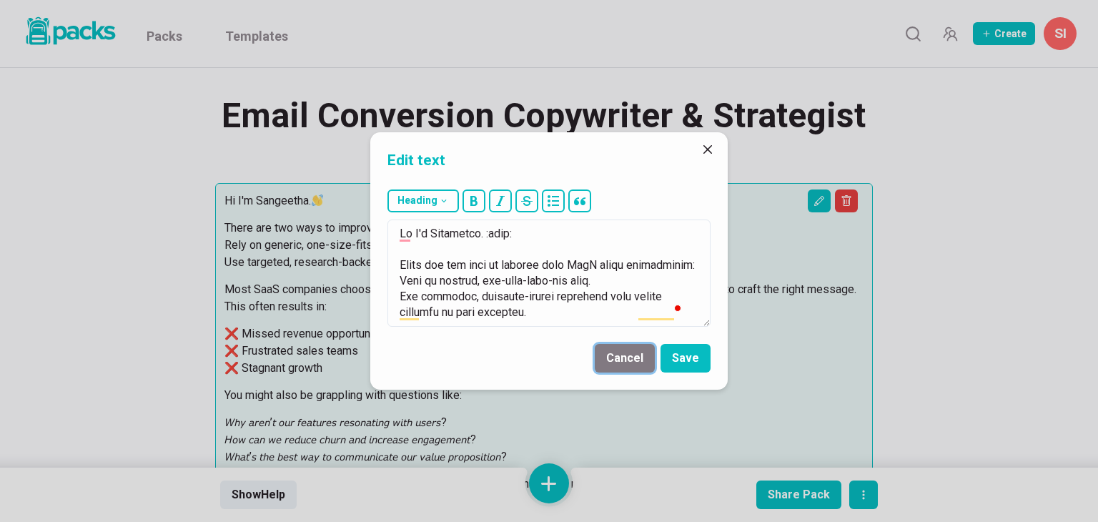
click at [628, 362] on button "Cancel" at bounding box center [625, 358] width 60 height 29
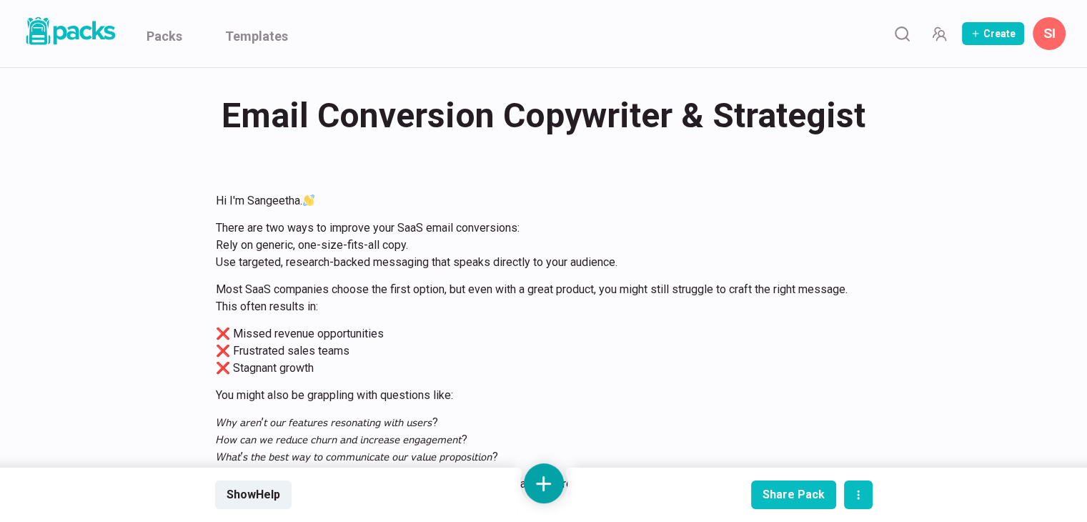
click at [542, 481] on button at bounding box center [544, 483] width 40 height 40
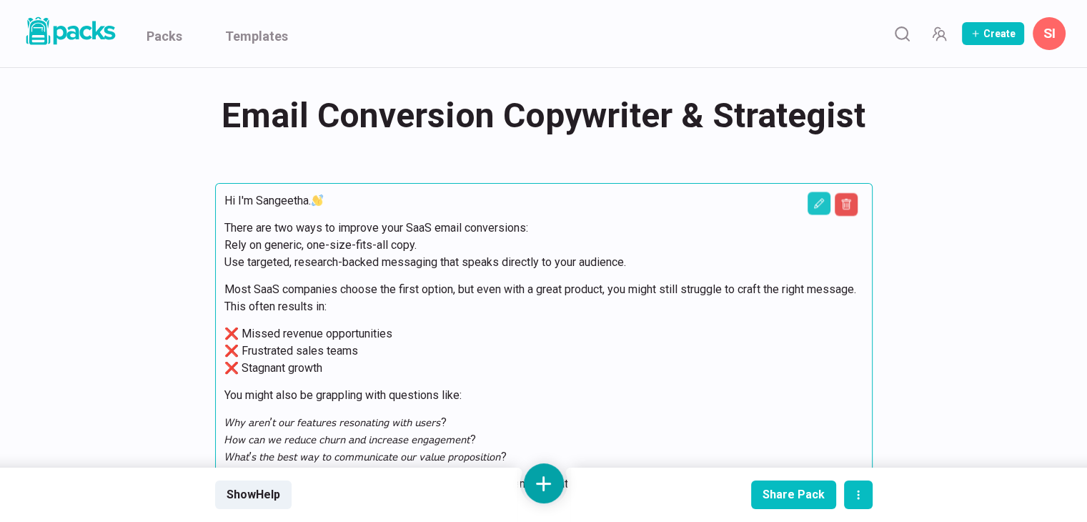
scroll to position [294, 0]
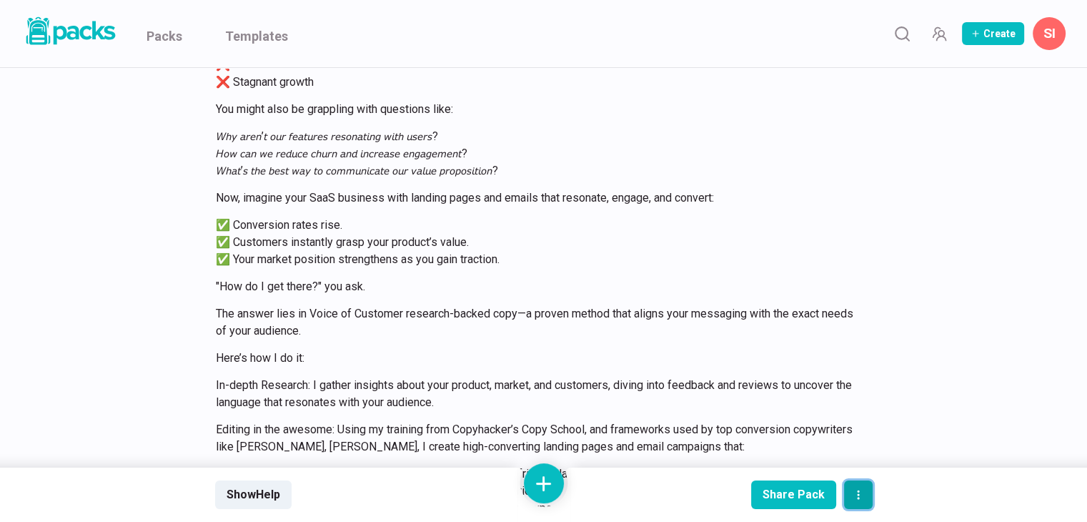
click at [857, 495] on icon "actions" at bounding box center [858, 494] width 11 height 11
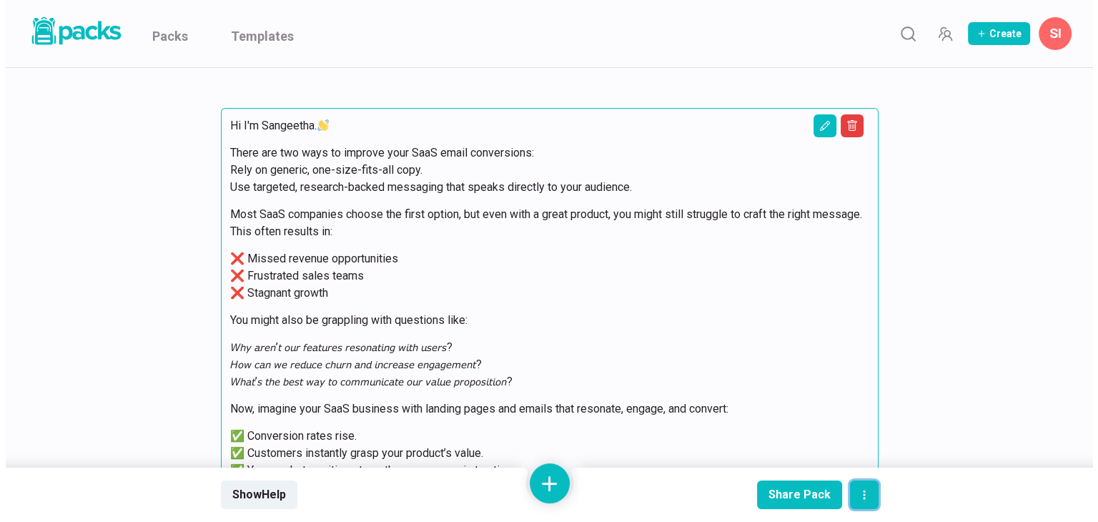
scroll to position [80, 0]
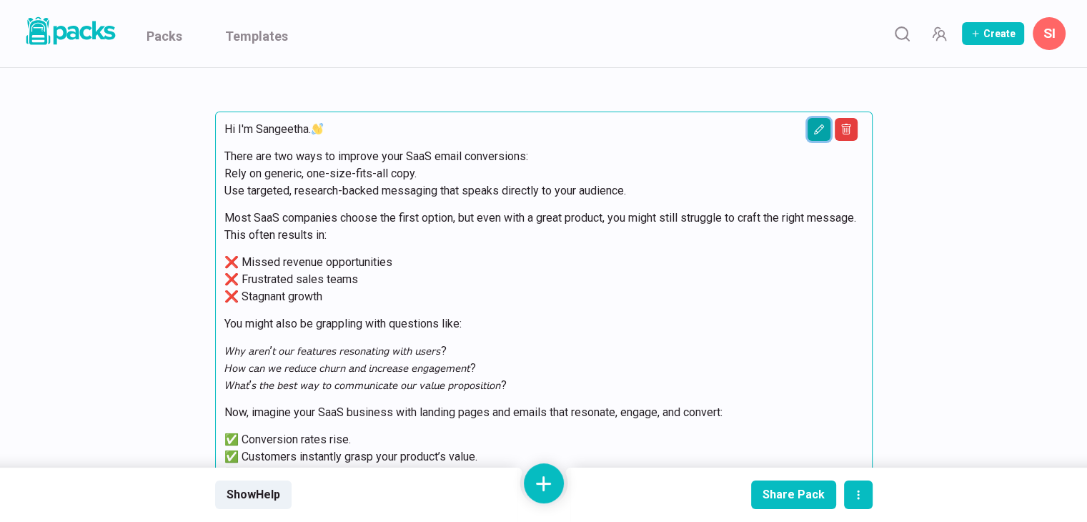
click at [821, 135] on button "Edit asset" at bounding box center [819, 129] width 23 height 23
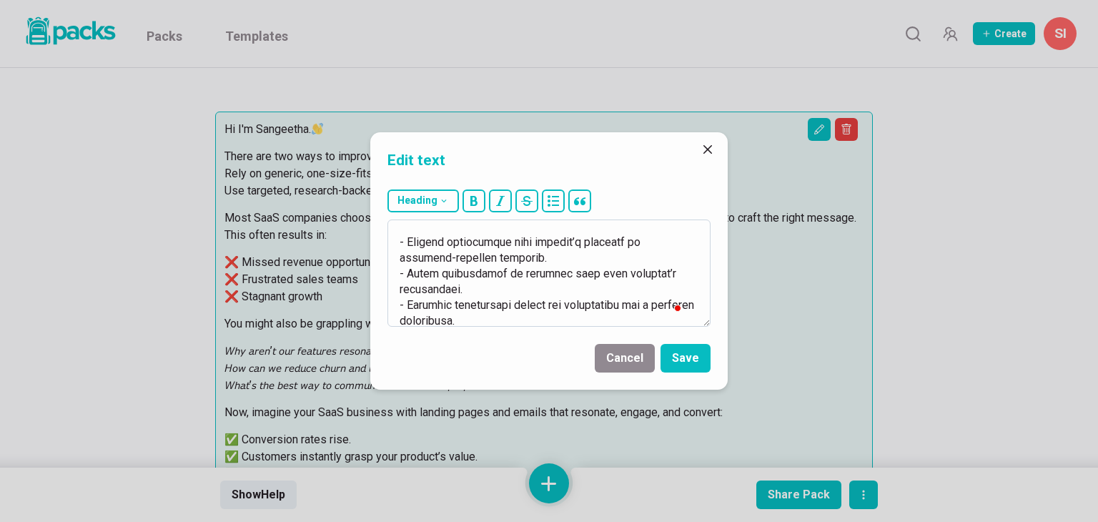
scroll to position [761, 0]
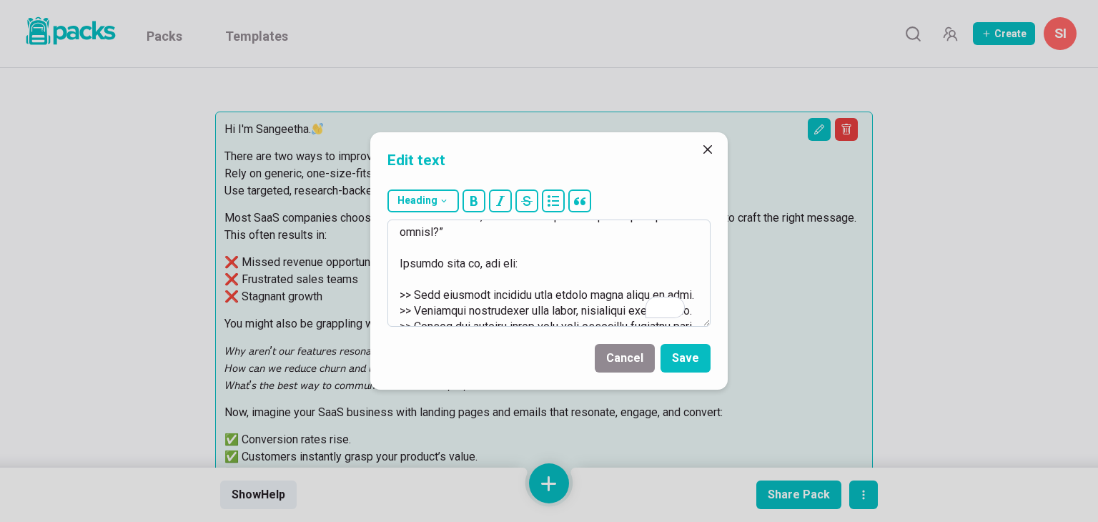
click at [555, 249] on textarea "To enrich screen reader interactions, please activate Accessibility in Grammarl…" at bounding box center [548, 272] width 323 height 107
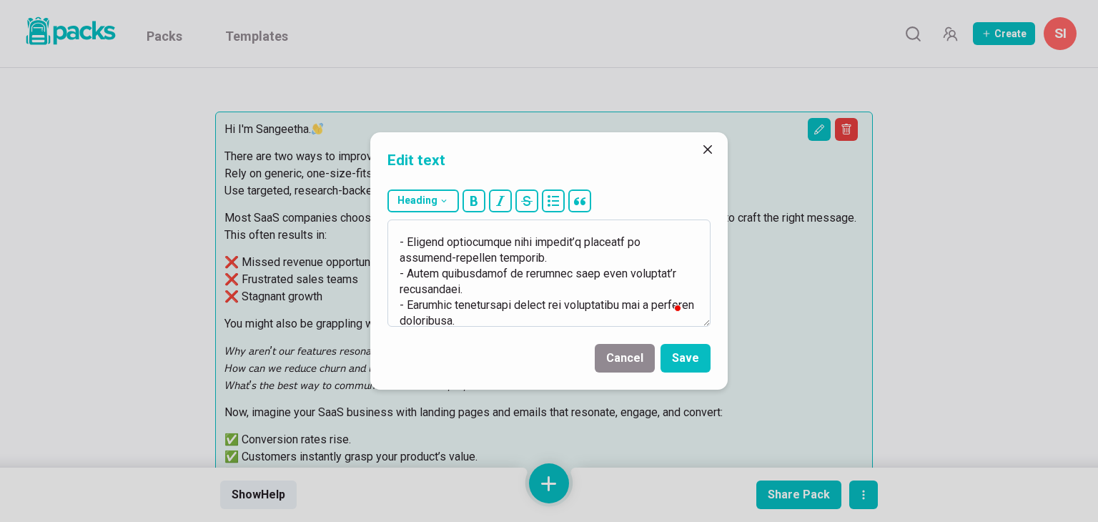
click at [395, 302] on textarea "To enrich screen reader interactions, please activate Accessibility in Grammarl…" at bounding box center [548, 272] width 323 height 107
type textarea "Hi I'm Sangeetha. :wave: There are two ways to improve your SaaS email conversi…"
click at [554, 199] on icon "bullet" at bounding box center [552, 200] width 11 height 11
click at [698, 364] on button "Save" at bounding box center [685, 358] width 50 height 29
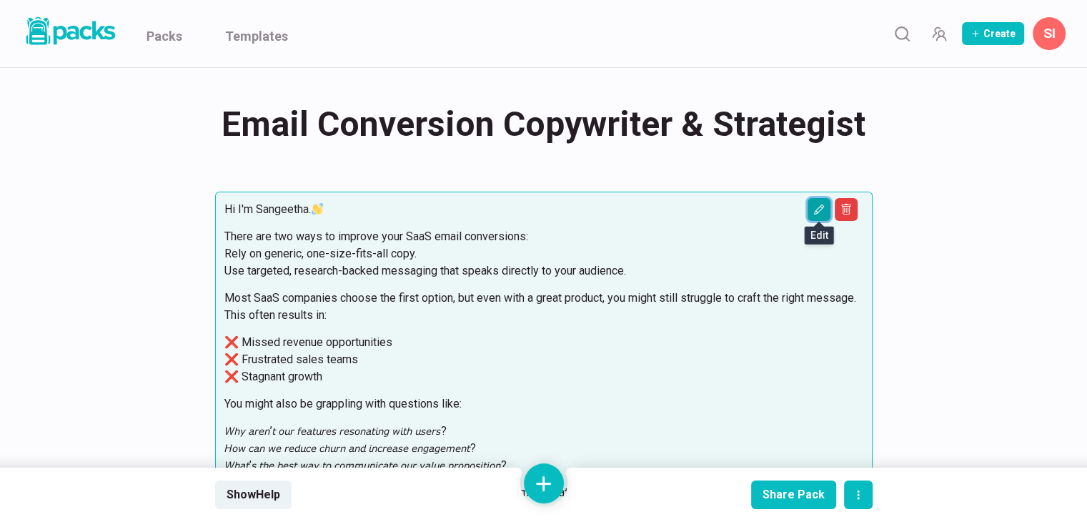
click at [818, 209] on icon "Edit asset" at bounding box center [818, 209] width 11 height 11
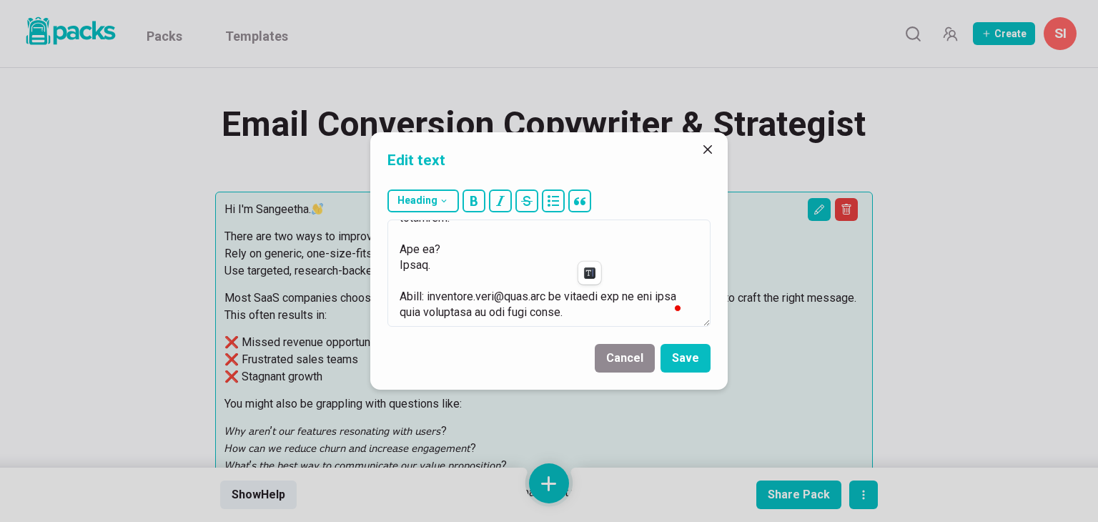
drag, startPoint x: 606, startPoint y: 318, endPoint x: 383, endPoint y: 292, distance: 224.5
click at [383, 292] on section "Edit text Heading # H1 ## H2 ### H3 Cancel Save" at bounding box center [548, 260] width 357 height 257
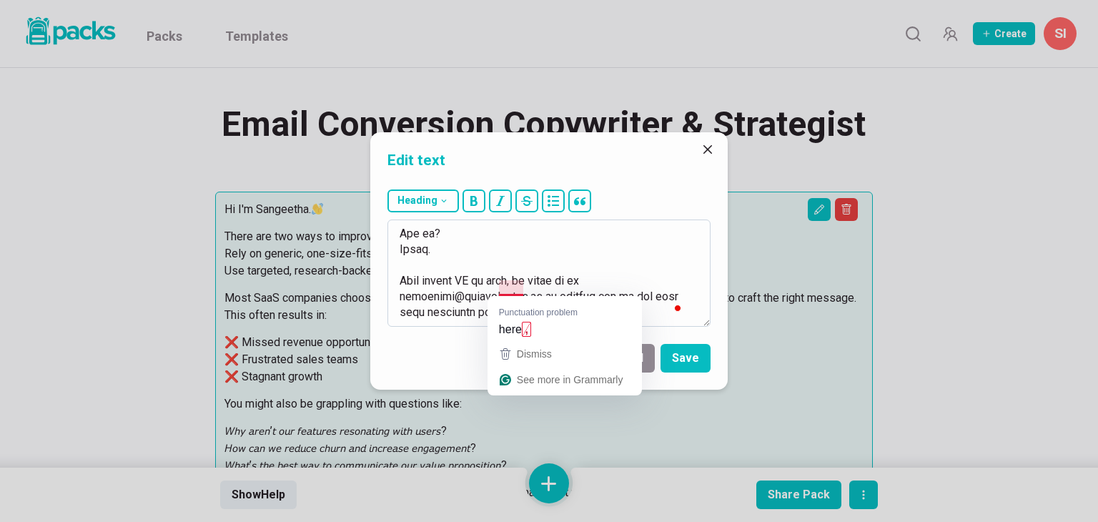
click at [506, 286] on textarea "To enrich screen reader interactions, please activate Accessibility in Grammarl…" at bounding box center [548, 272] width 323 height 107
click at [522, 287] on textarea "To enrich screen reader interactions, please activate Accessibility in Grammarl…" at bounding box center [548, 272] width 323 height 107
paste textarea "https://www.linkedin.com/in/sangeetha-arun-a367b0293/"
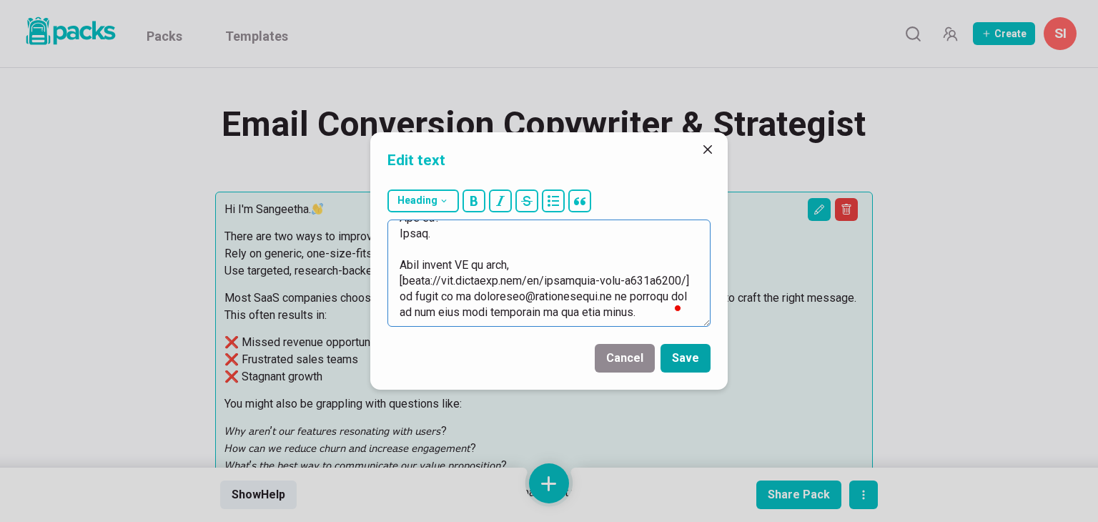
type textarea "Hi I'm Sangeetha. :wave: There are two ways to improve your SaaS email conversi…"
click at [697, 364] on button "Save" at bounding box center [685, 358] width 50 height 29
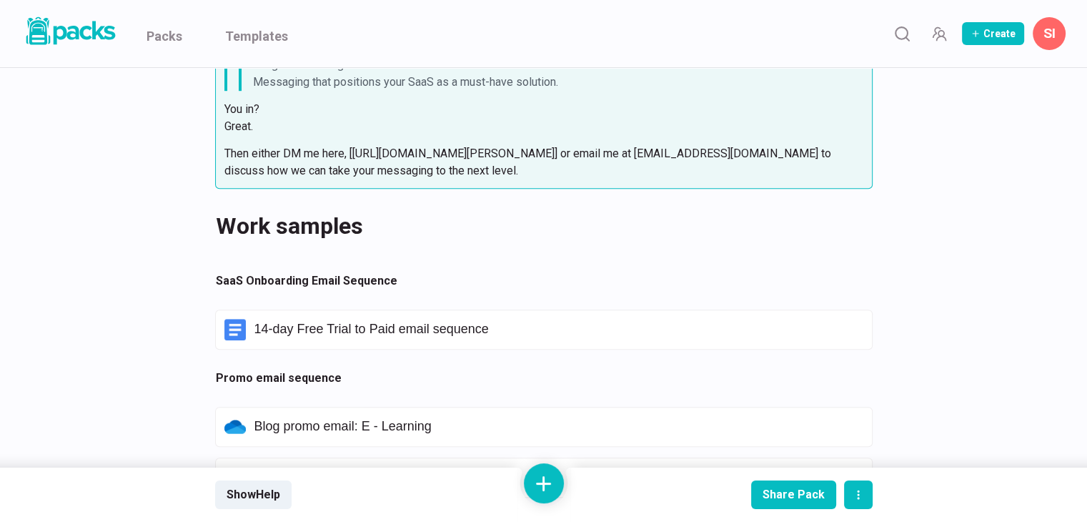
scroll to position [1144, 0]
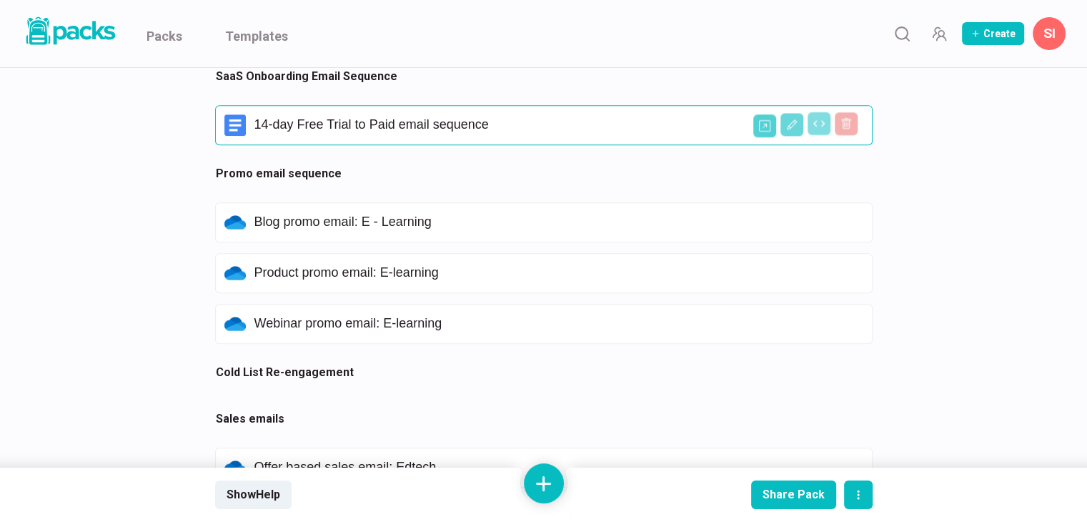
click at [400, 134] on div "14-day Free Trial to Paid email sequence" at bounding box center [543, 124] width 639 height 21
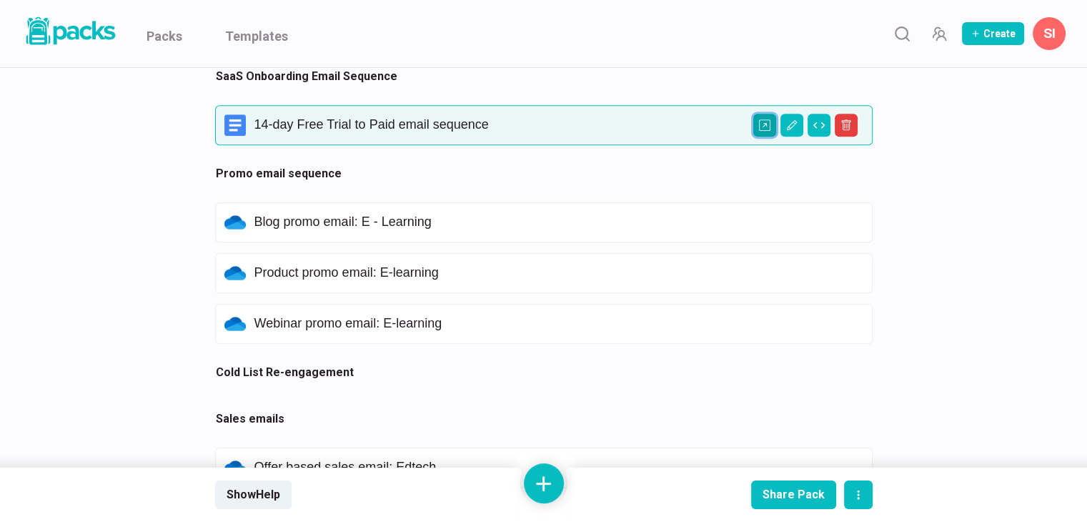
click at [765, 122] on icon "Open external link" at bounding box center [764, 124] width 11 height 11
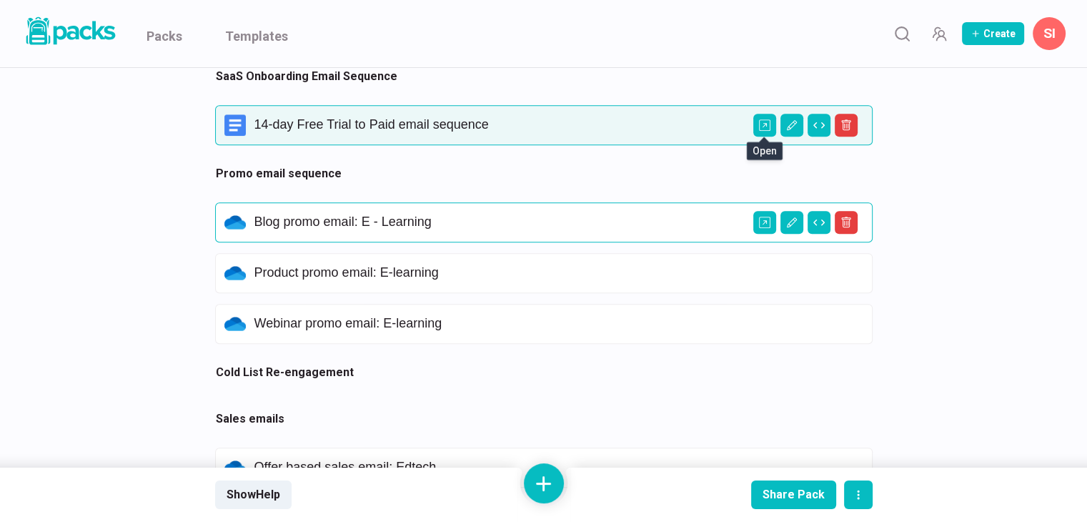
click at [504, 222] on p "Blog promo email: E - Learning" at bounding box center [558, 222] width 609 height 16
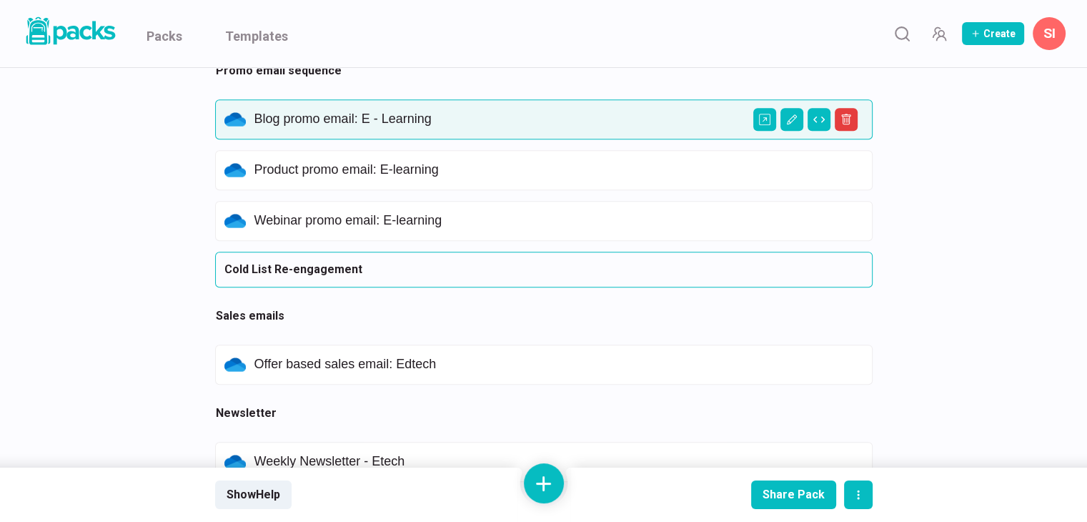
scroll to position [1287, 0]
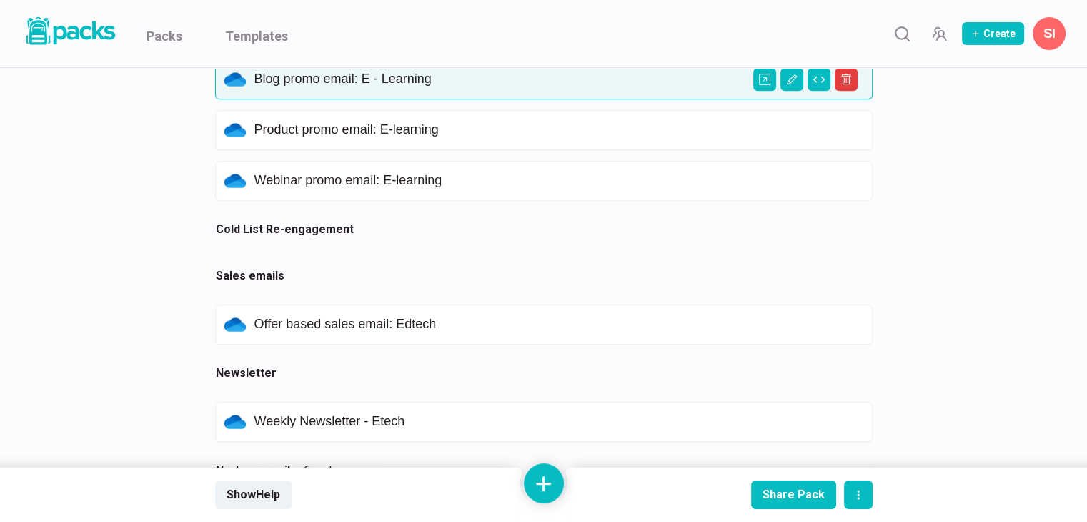
drag, startPoint x: 989, startPoint y: 207, endPoint x: 1026, endPoint y: 245, distance: 52.6
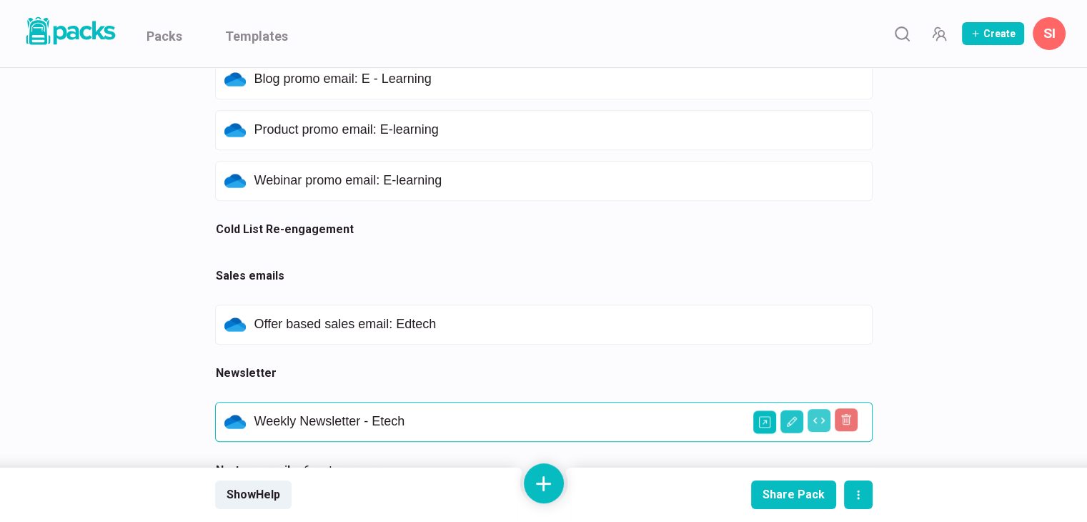
click at [380, 418] on p "Weekly Newsletter - Etech" at bounding box center [558, 422] width 609 height 16
